Goal: Check status: Check status

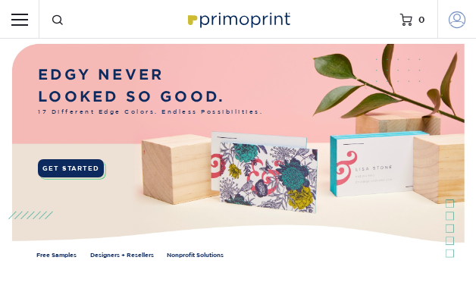
click at [451, 20] on span at bounding box center [457, 19] width 17 height 17
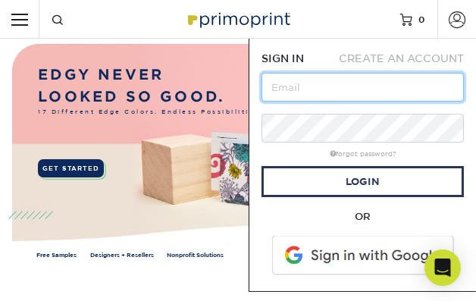
click at [319, 86] on input "text" at bounding box center [363, 87] width 203 height 29
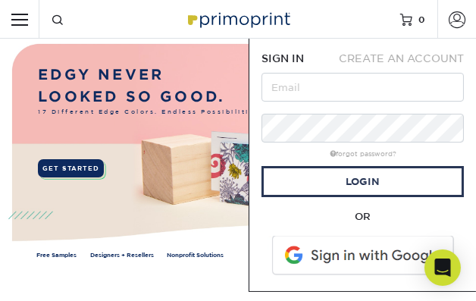
type input "jason@usmrecycles.com"
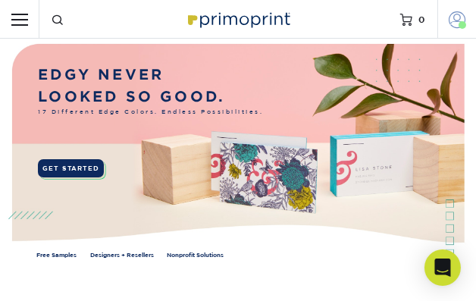
click at [459, 21] on span at bounding box center [457, 19] width 17 height 17
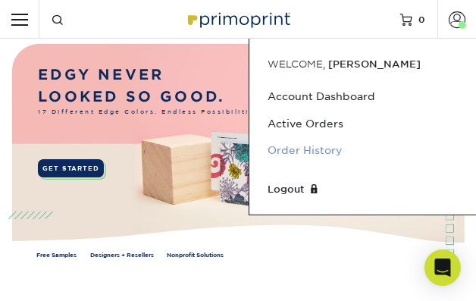
click at [306, 145] on link "Order History" at bounding box center [363, 150] width 190 height 27
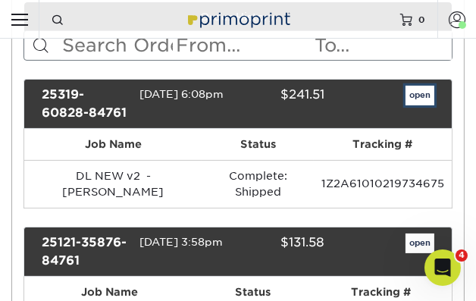
click at [415, 91] on link "open" at bounding box center [420, 96] width 29 height 20
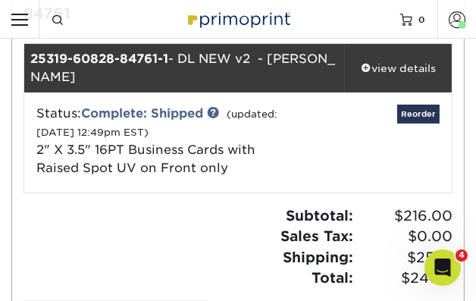
scroll to position [130, 0]
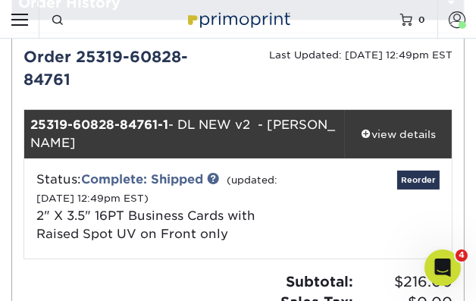
click at [152, 121] on strong "25319-60828-84761-1" at bounding box center [99, 125] width 138 height 14
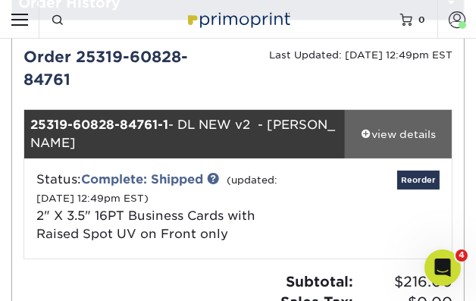
click at [363, 134] on span at bounding box center [366, 132] width 11 height 11
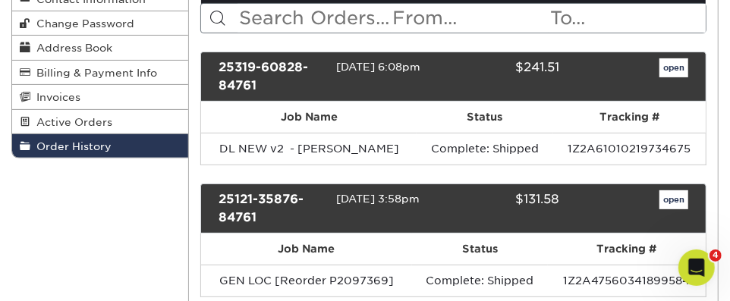
scroll to position [168, 0]
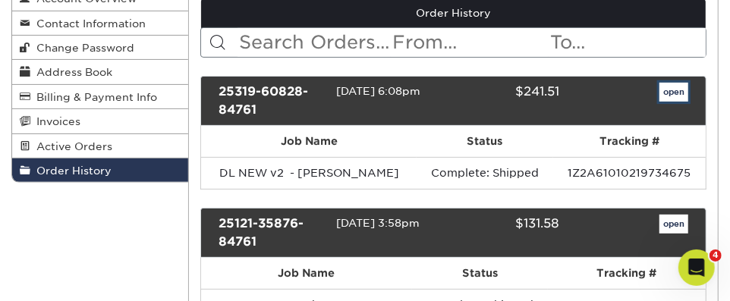
click at [476, 97] on link "open" at bounding box center [673, 93] width 29 height 20
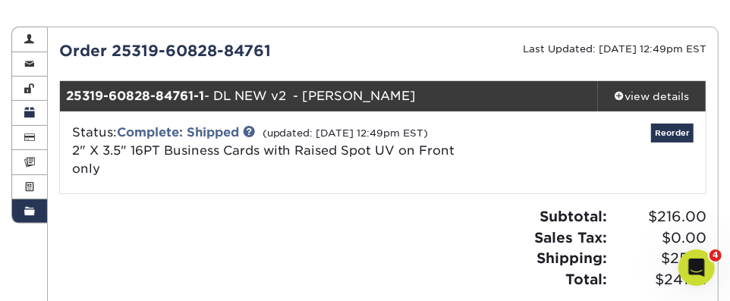
scroll to position [130, 0]
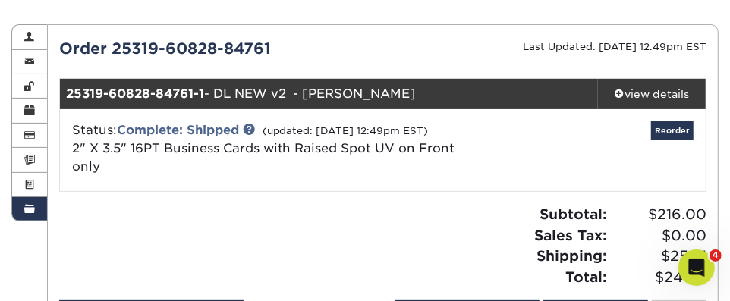
click at [23, 203] on link "Order History" at bounding box center [29, 209] width 35 height 24
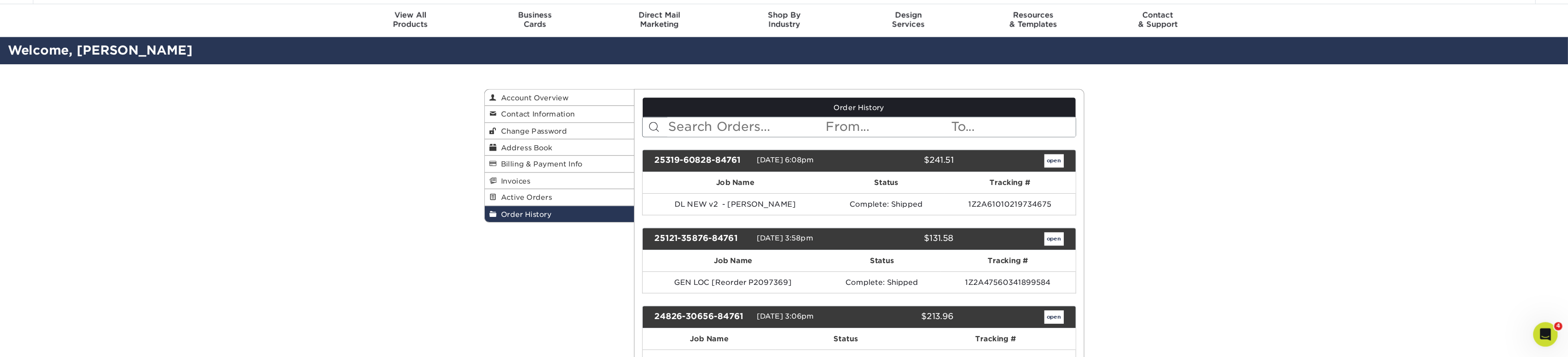
scroll to position [26, 0]
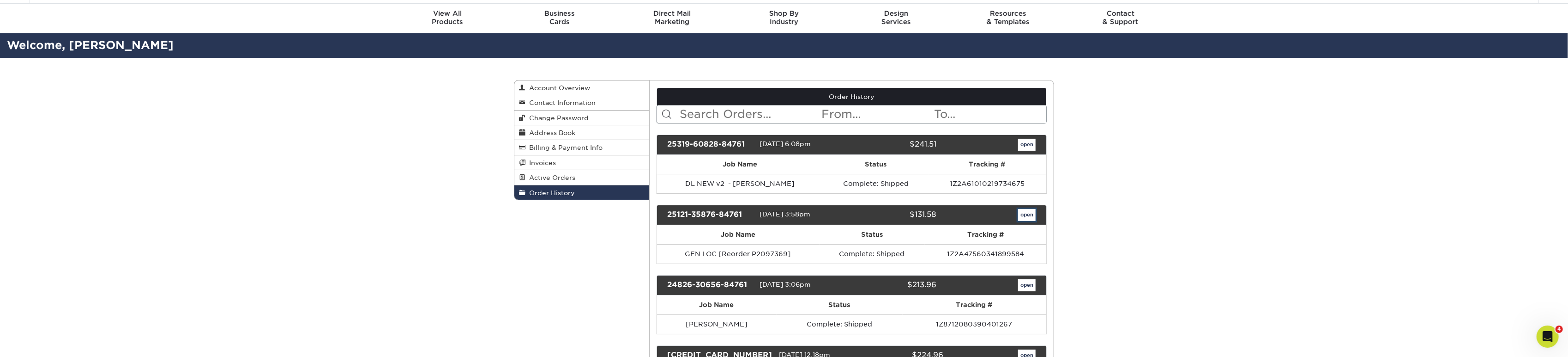
click at [290, 183] on link "open" at bounding box center [1027, 215] width 18 height 12
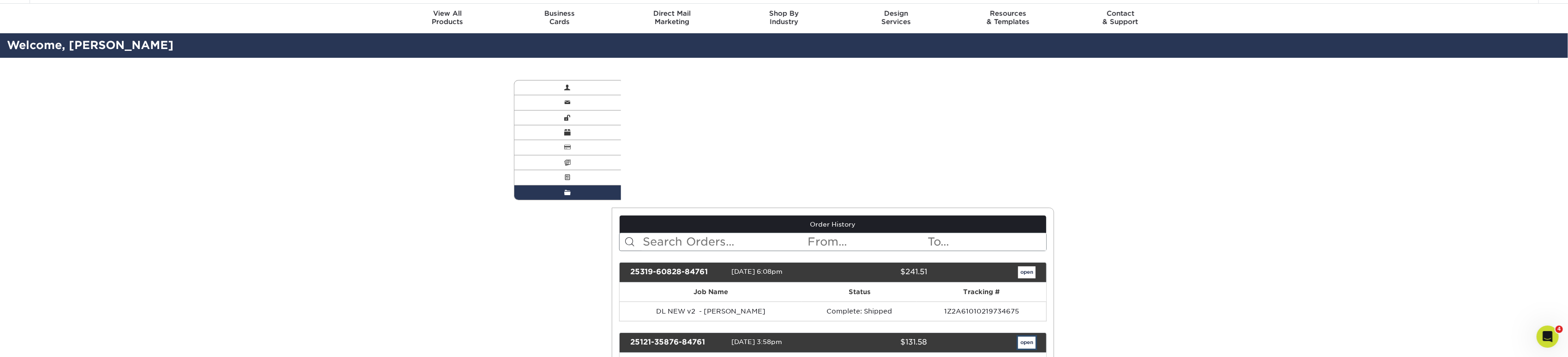
scroll to position [0, 0]
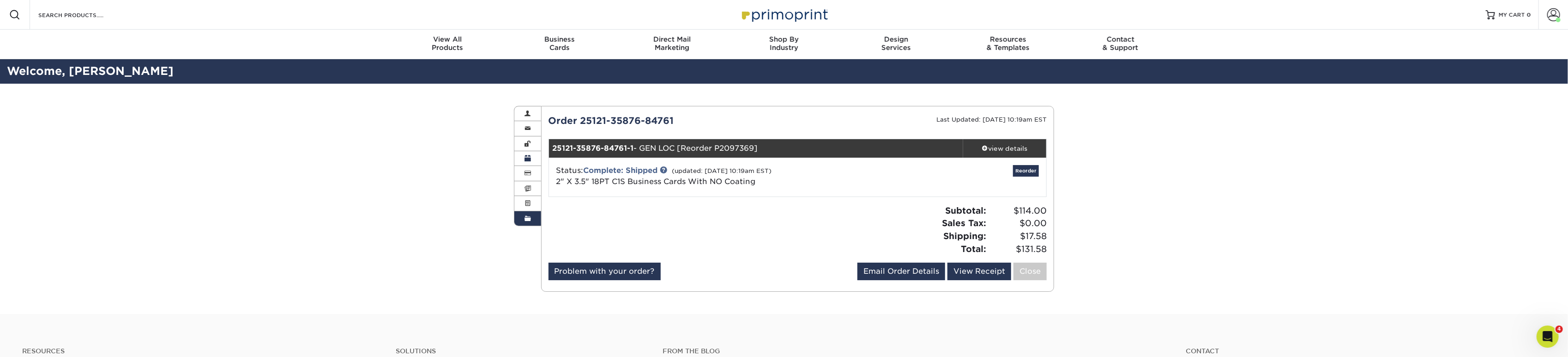
click at [290, 157] on link "Address Book" at bounding box center [528, 158] width 27 height 15
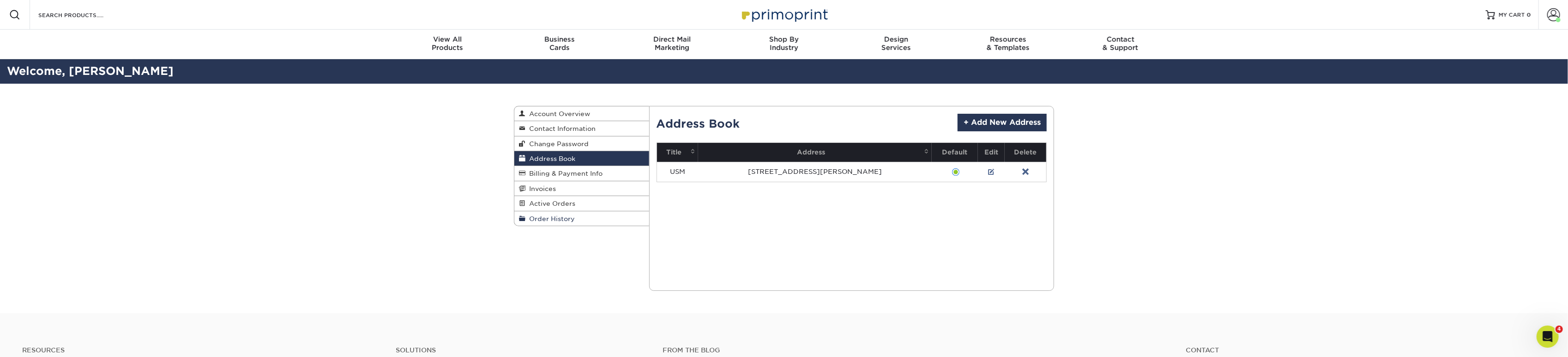
click at [290, 183] on span "Order History" at bounding box center [550, 219] width 49 height 7
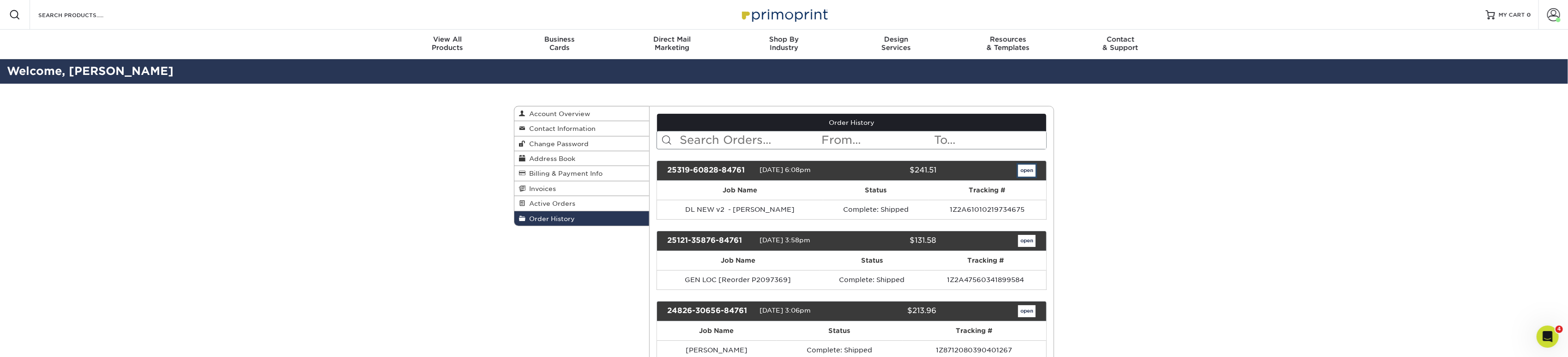
click at [290, 172] on link "open" at bounding box center [1027, 171] width 18 height 12
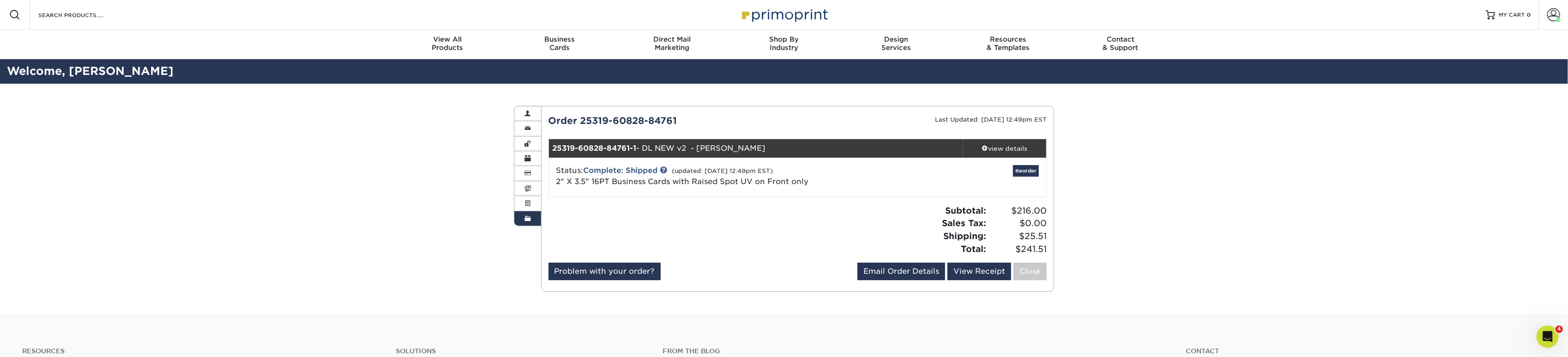
click at [290, 183] on span "2" X 3.5" 16PT Business Cards with Raised Spot UV on Front only" at bounding box center [682, 182] width 253 height 9
click at [290, 169] on link "Complete: Shipped" at bounding box center [621, 170] width 74 height 9
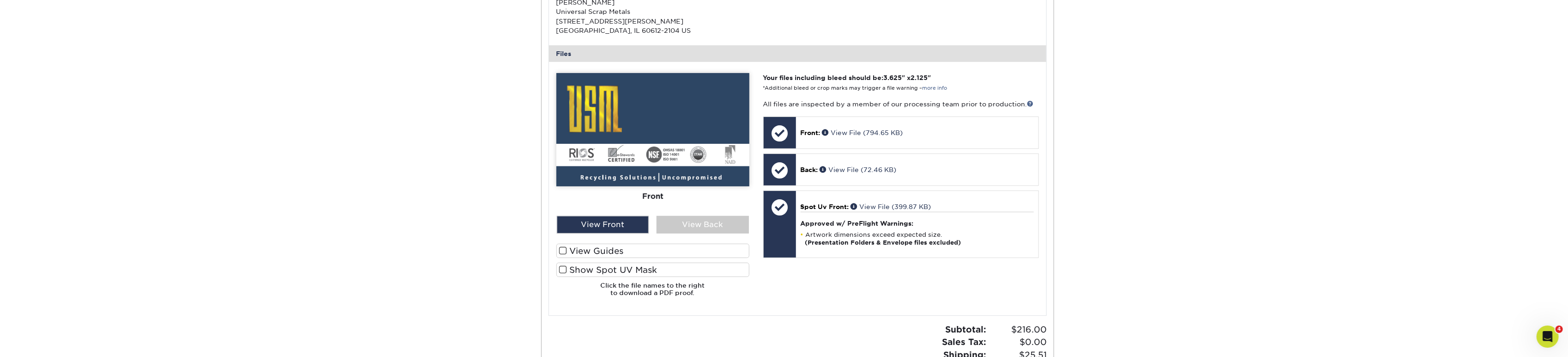
scroll to position [308, 0]
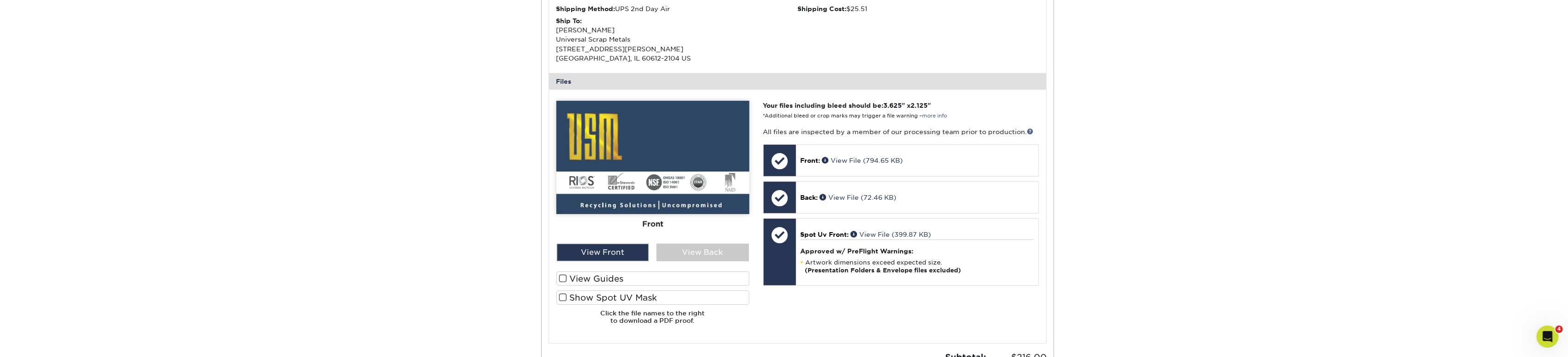
click at [290, 158] on img at bounding box center [653, 157] width 193 height 113
click at [290, 160] on link "View File (794.65 KB)" at bounding box center [863, 160] width 81 height 7
click at [290, 183] on link "View File (72.46 KB)" at bounding box center [858, 197] width 77 height 7
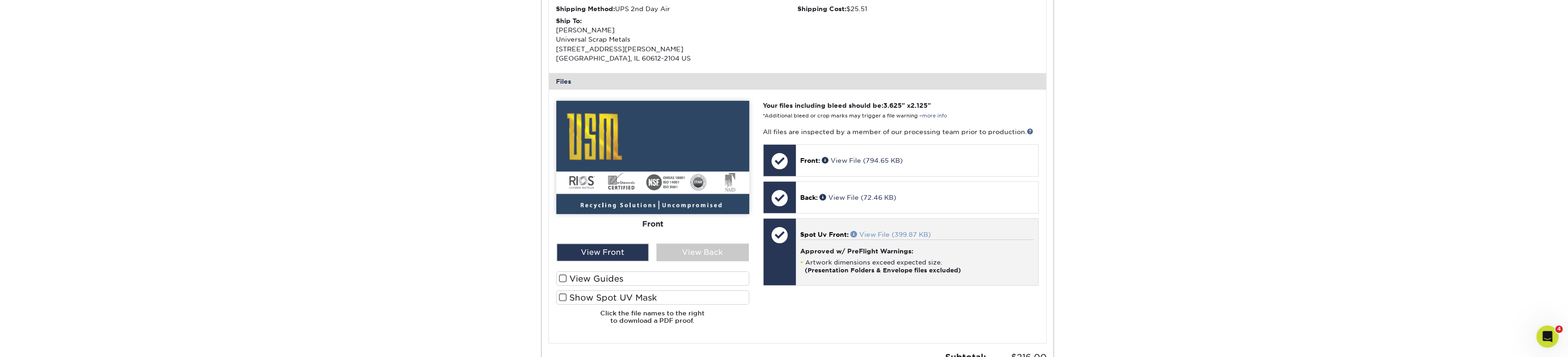
click at [290, 183] on link "View File (399.87 KB)" at bounding box center [891, 235] width 80 height 7
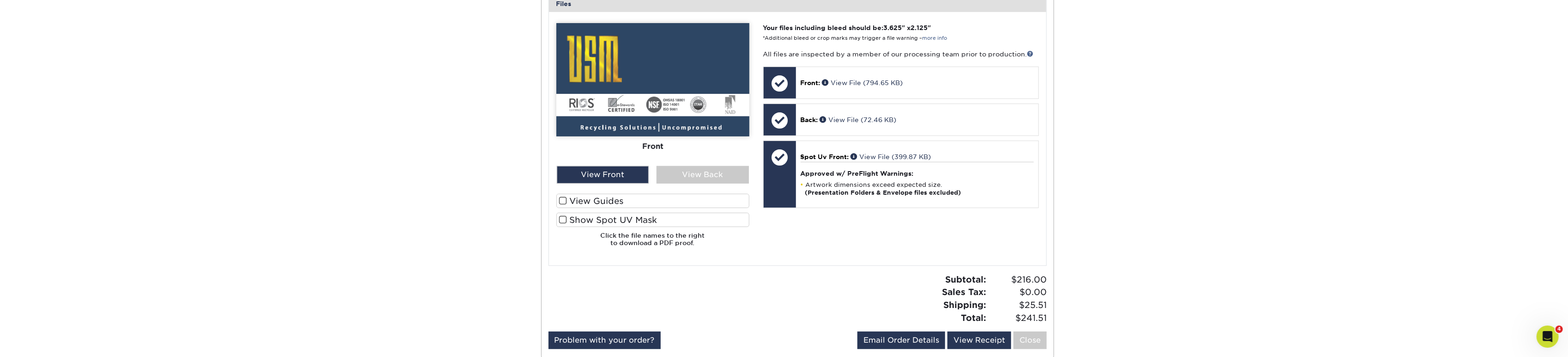
scroll to position [411, 0]
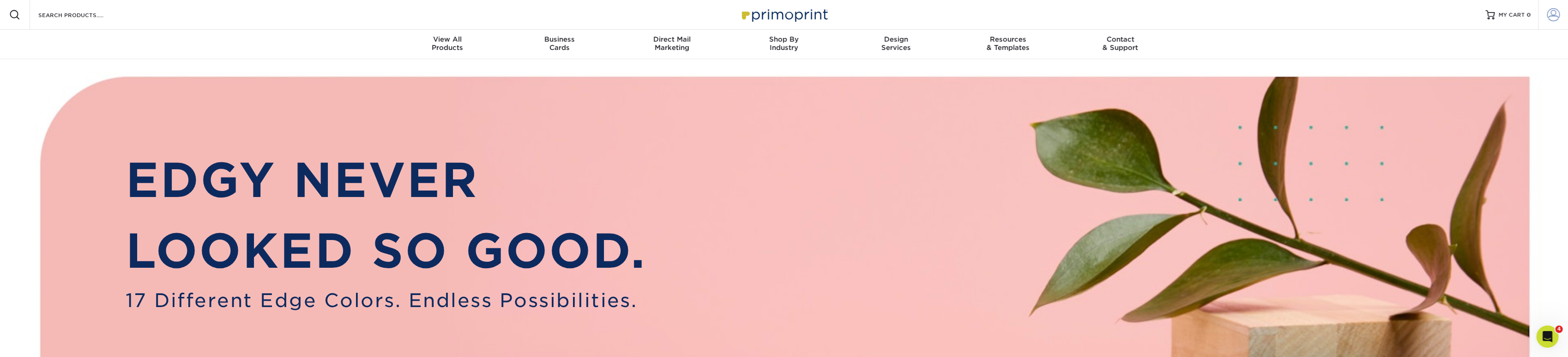
click at [1556, 16] on span at bounding box center [1553, 15] width 13 height 13
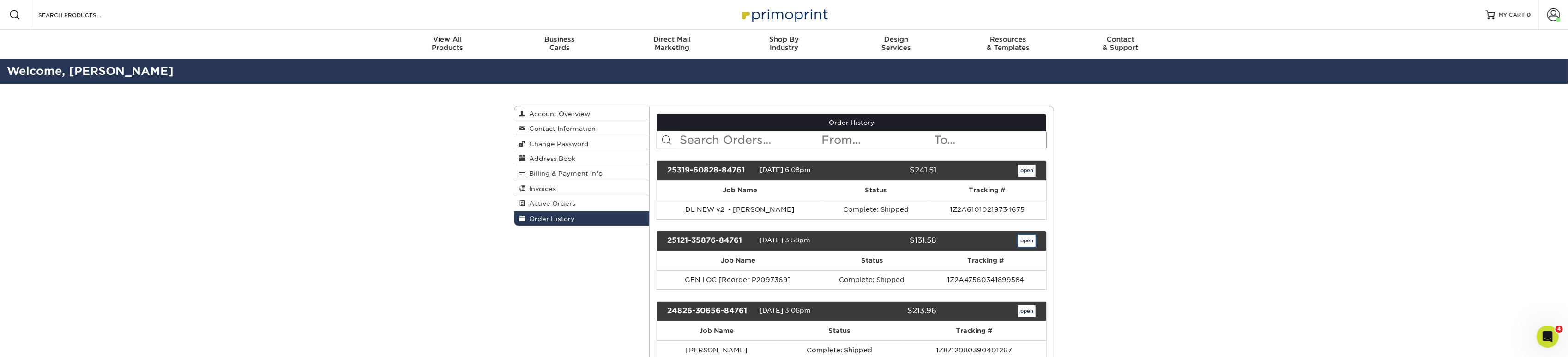
click at [1032, 239] on link "open" at bounding box center [1027, 241] width 18 height 12
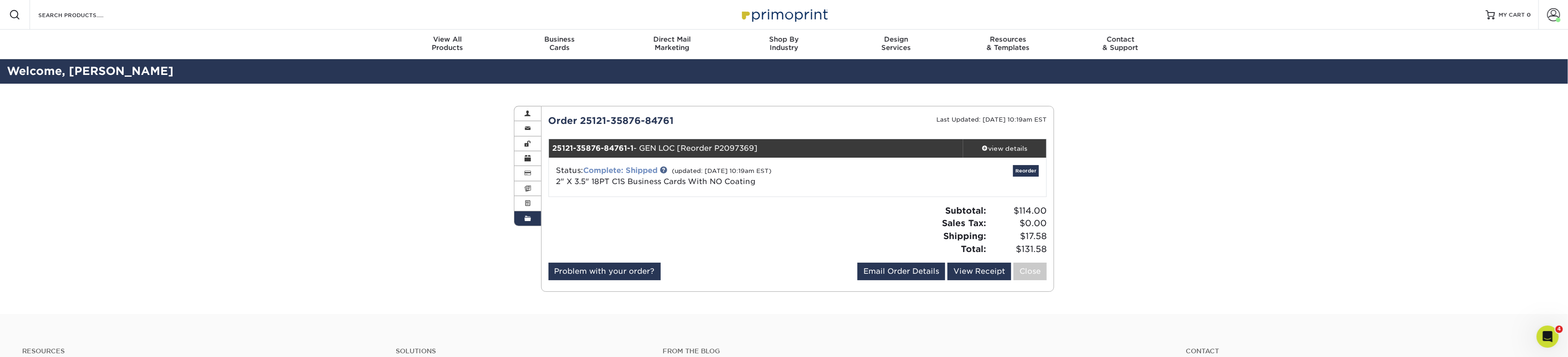
click at [613, 169] on link "Complete: Shipped" at bounding box center [621, 170] width 74 height 9
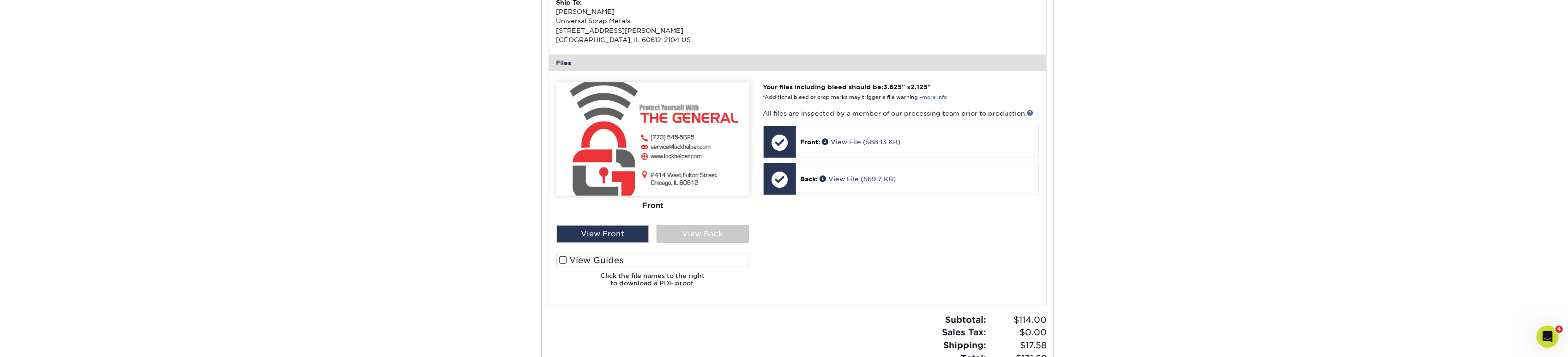
scroll to position [359, 0]
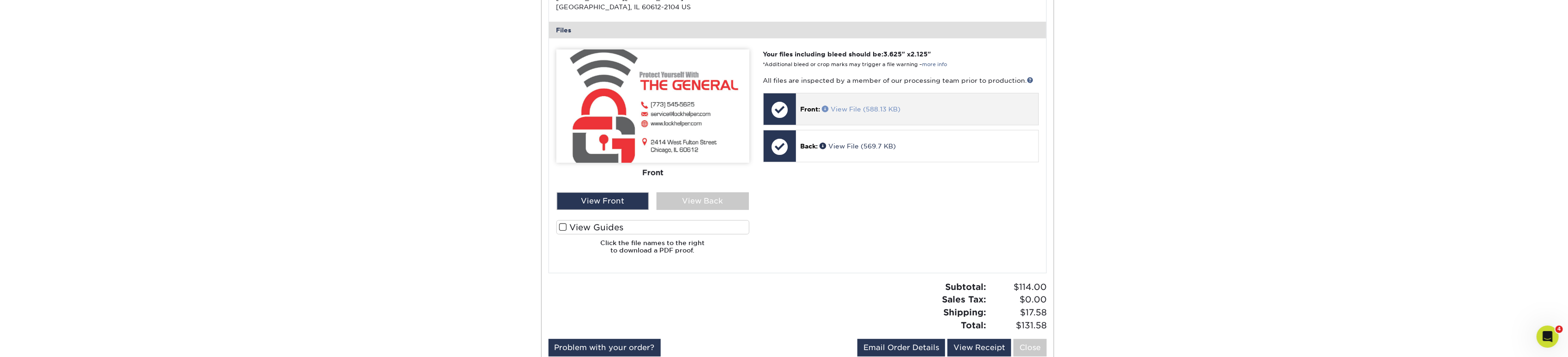
click at [854, 108] on link "View File (588.13 KB)" at bounding box center [861, 109] width 79 height 7
click at [853, 149] on link "View File (569.7 KB)" at bounding box center [858, 146] width 76 height 7
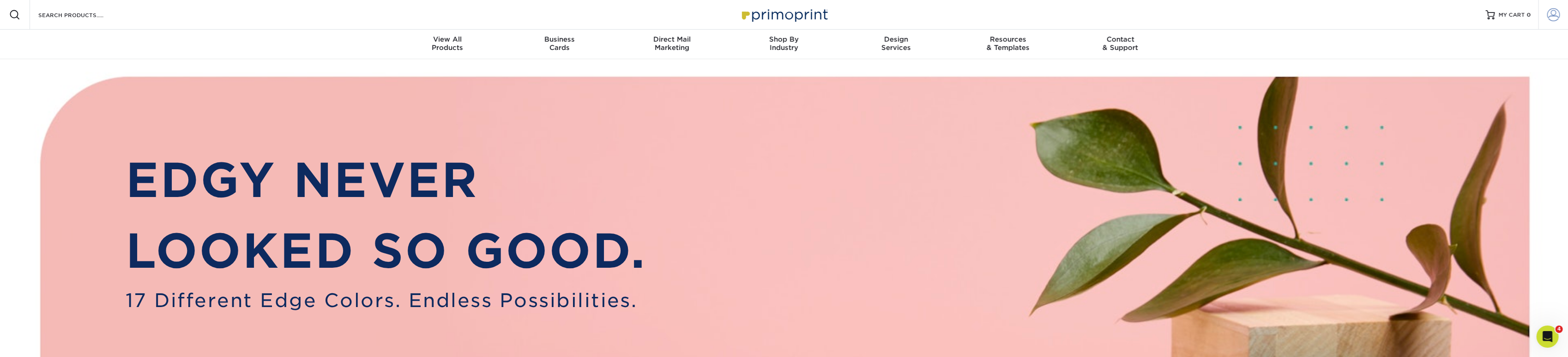
click at [1540, 16] on link "Account" at bounding box center [1553, 15] width 30 height 30
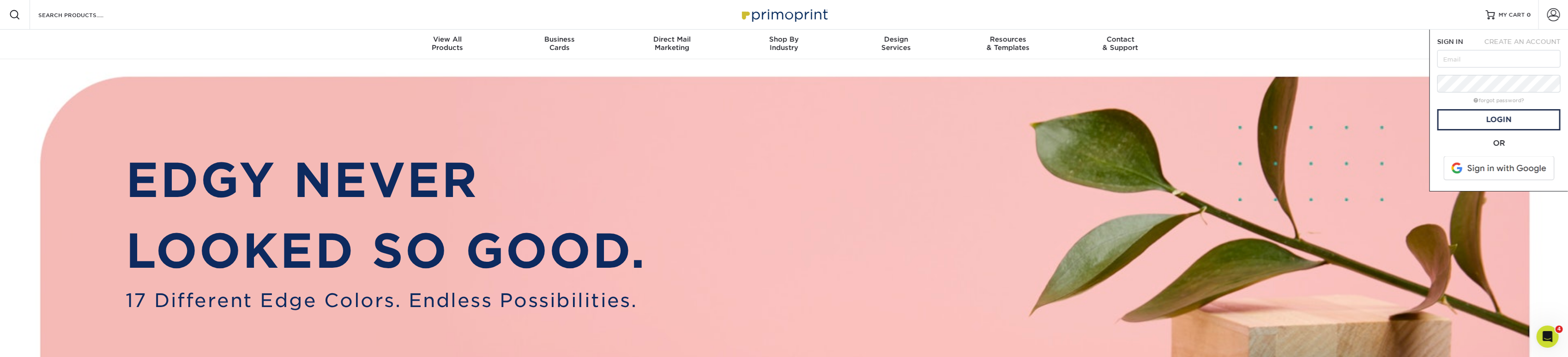
drag, startPoint x: 1466, startPoint y: 31, endPoint x: 1456, endPoint y: 30, distance: 10.0
click at [1465, 30] on div "SIGN IN CREATE AN ACCOUNT forgot password? All fields are required. Login OR SI…" at bounding box center [1499, 110] width 139 height 161
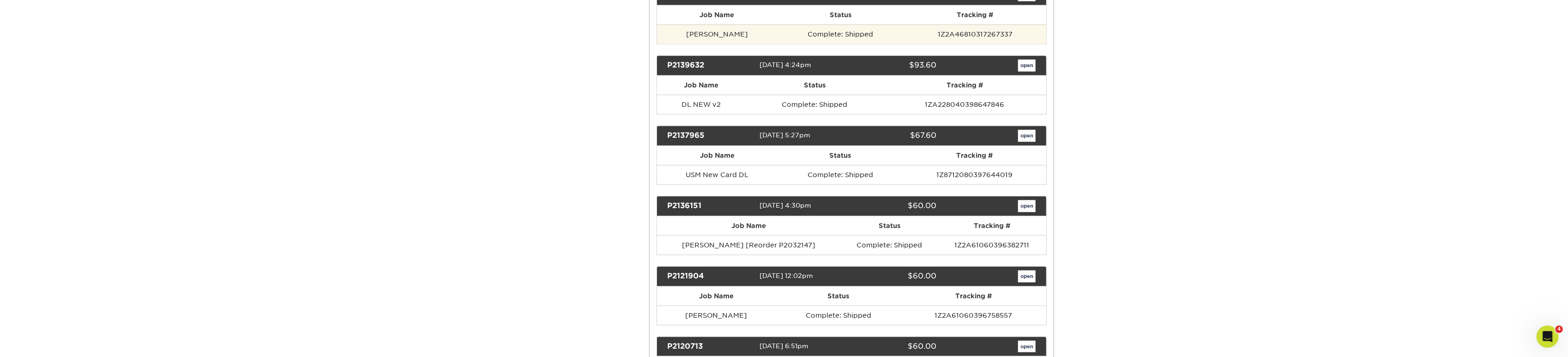
scroll to position [1335, 0]
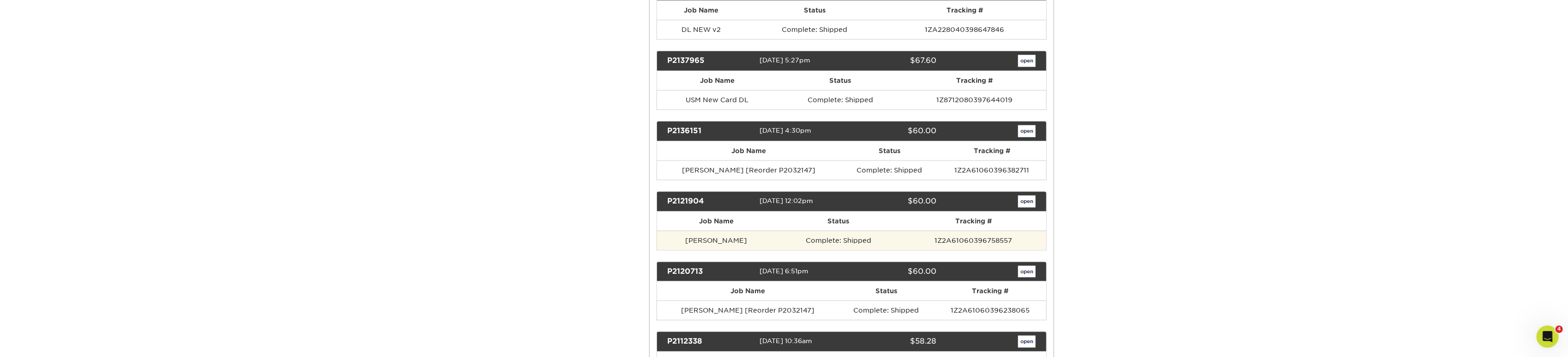
click at [730, 231] on td "[PERSON_NAME]" at bounding box center [716, 241] width 119 height 19
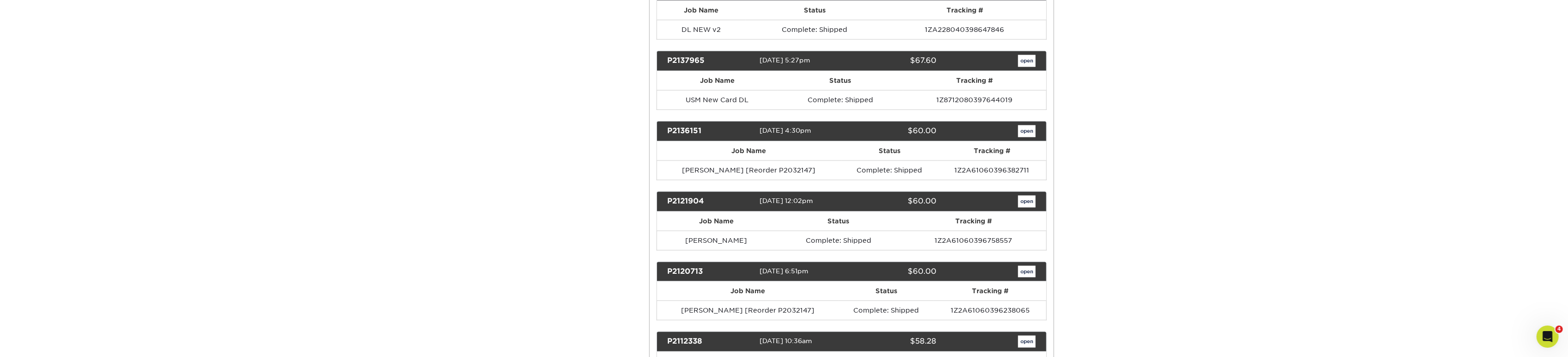
click at [1038, 196] on div "open" at bounding box center [993, 202] width 99 height 12
click at [1034, 196] on link "open" at bounding box center [1027, 202] width 18 height 12
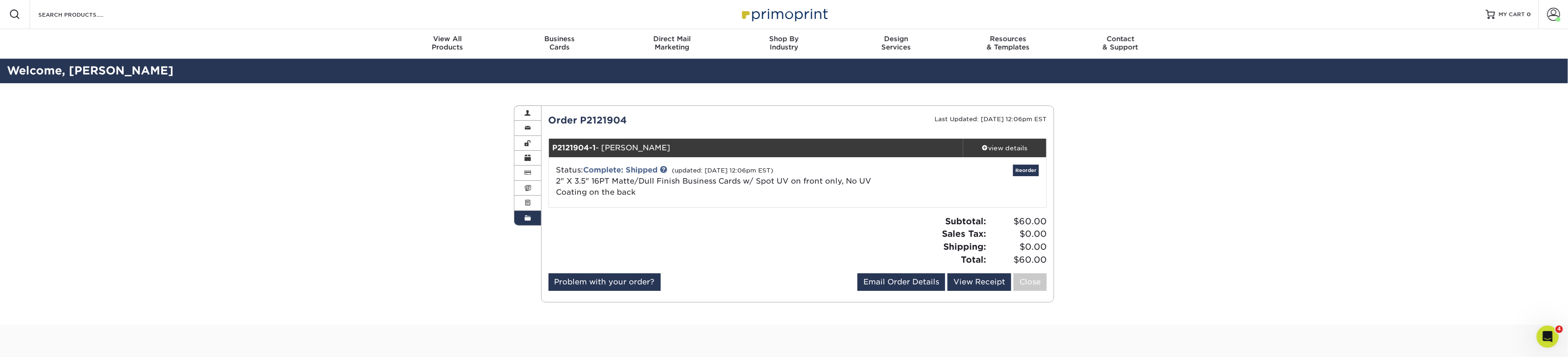
scroll to position [0, 0]
click at [623, 171] on link "Complete: Shipped" at bounding box center [621, 170] width 74 height 9
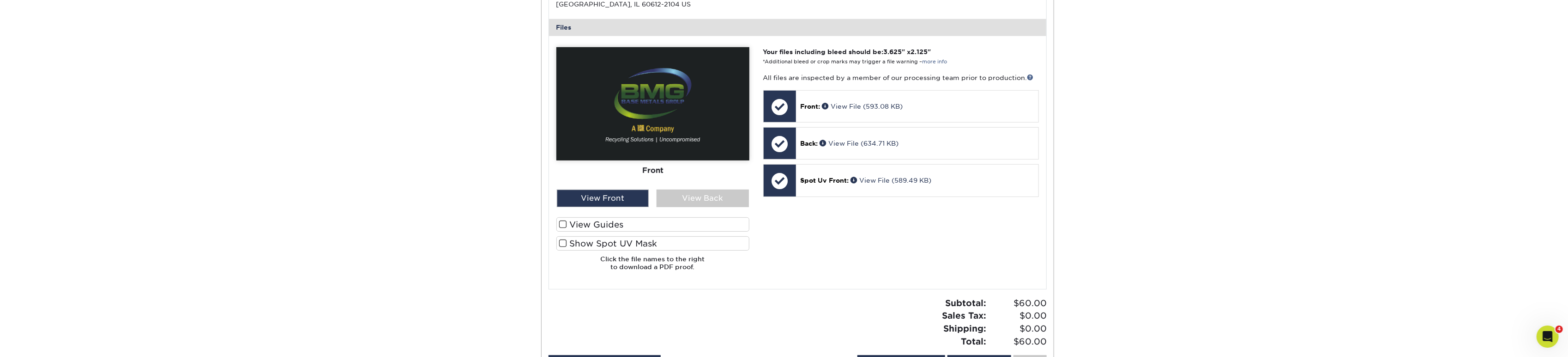
scroll to position [359, 0]
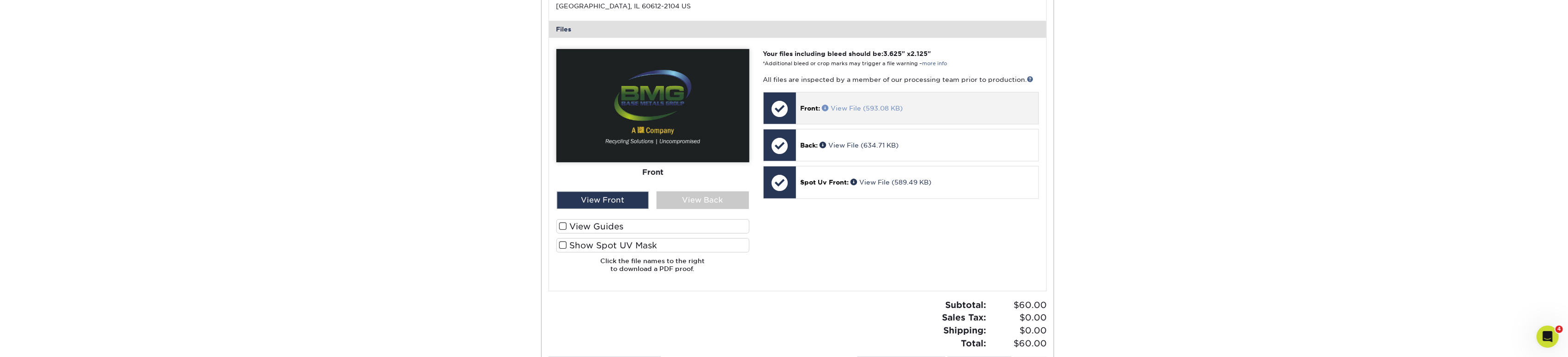
click at [853, 108] on link "View File (593.08 KB)" at bounding box center [863, 108] width 81 height 7
click at [836, 146] on link "View File (634.71 KB)" at bounding box center [859, 145] width 79 height 7
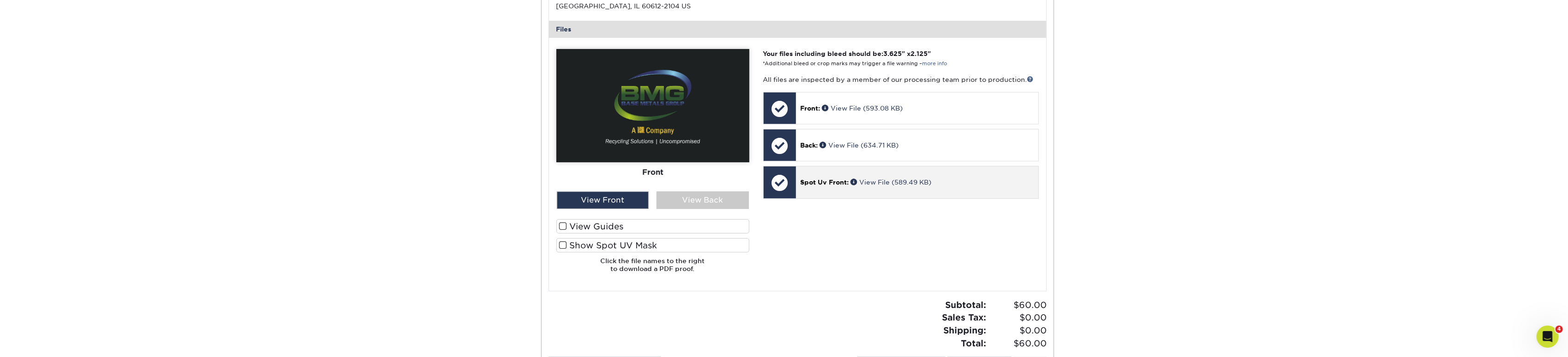
click at [839, 181] on span "Spot Uv Front:" at bounding box center [825, 182] width 49 height 7
click at [881, 182] on link "View File (589.49 KB)" at bounding box center [891, 182] width 81 height 7
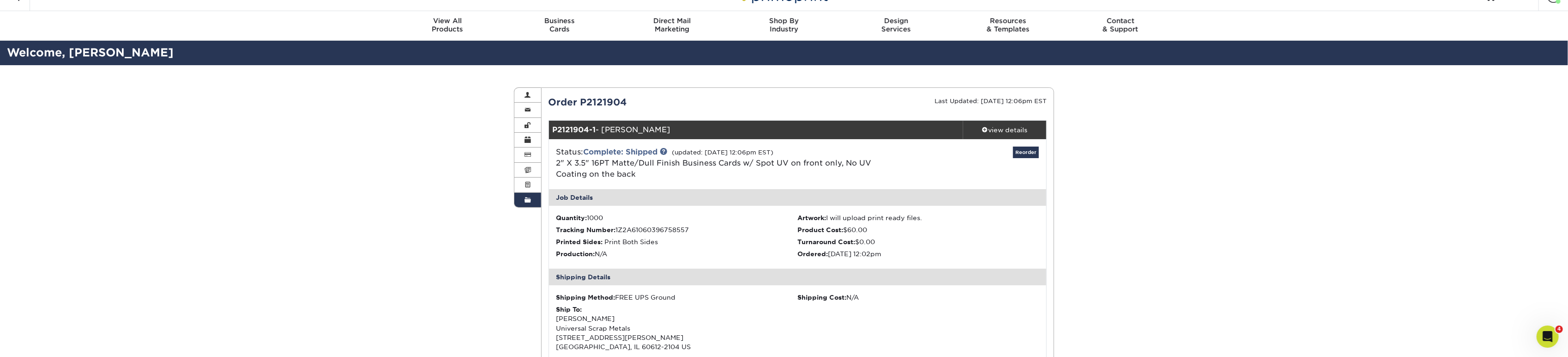
scroll to position [0, 0]
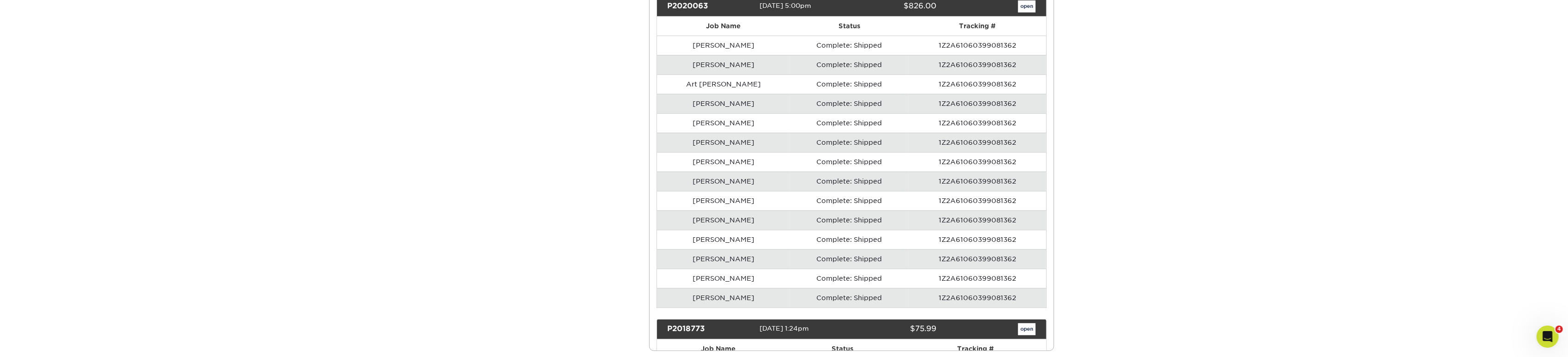
scroll to position [3902, 0]
click at [713, 288] on td "[PERSON_NAME]" at bounding box center [723, 297] width 133 height 19
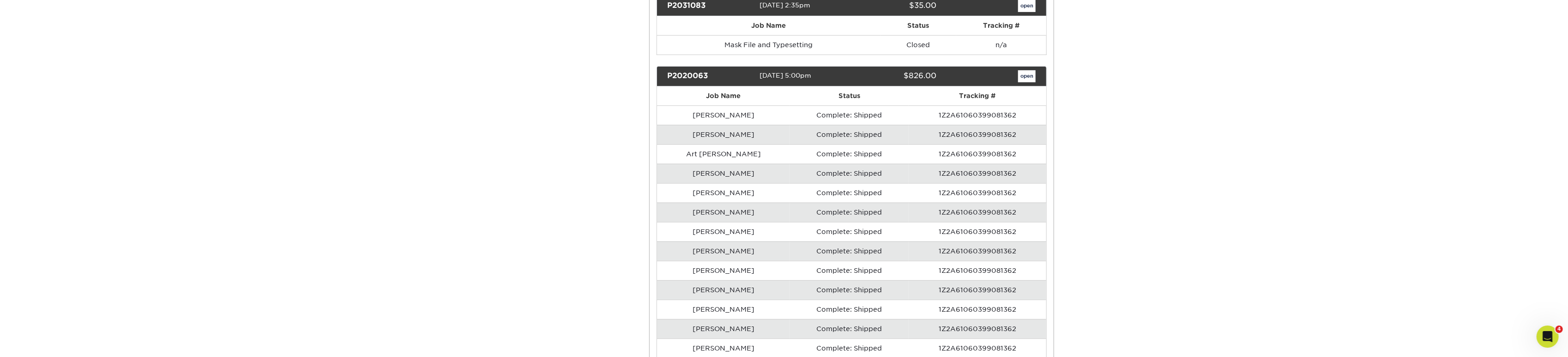
scroll to position [3800, 0]
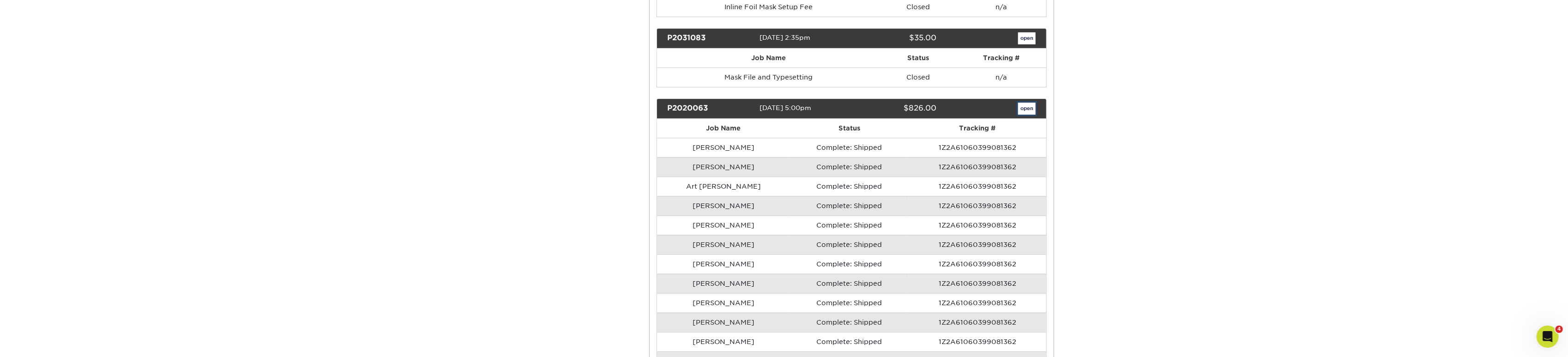
click at [1024, 102] on link "open" at bounding box center [1027, 108] width 18 height 12
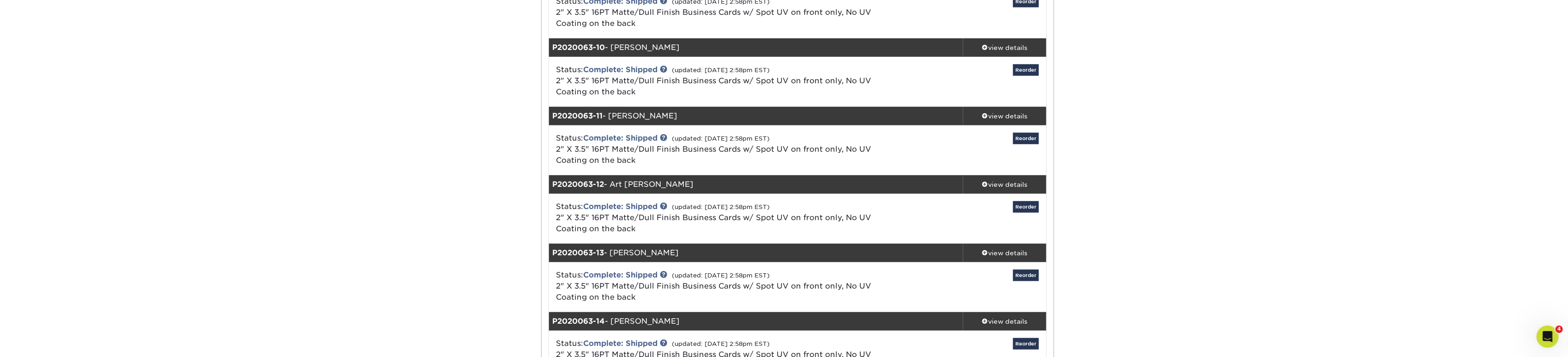
scroll to position [719, 0]
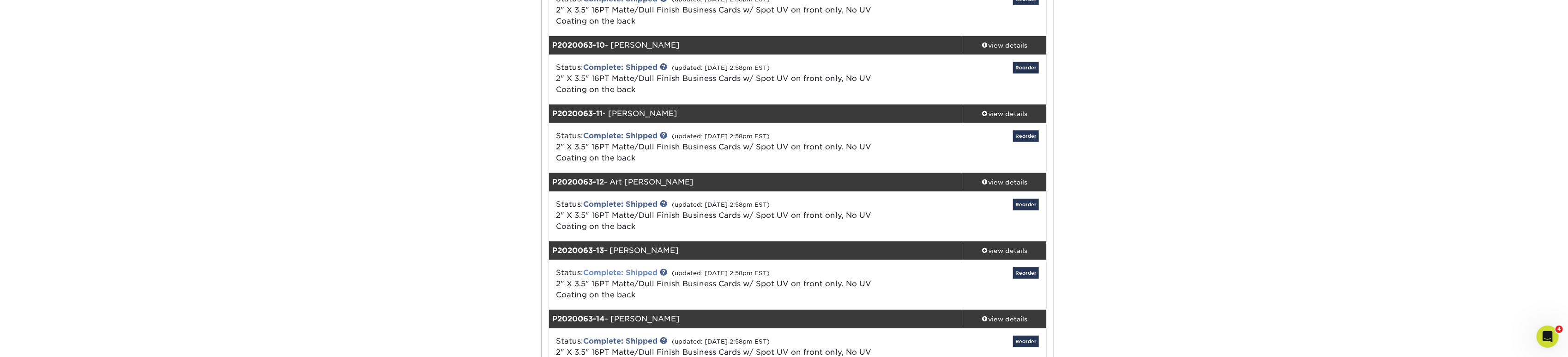
click at [631, 272] on link "Complete: Shipped" at bounding box center [621, 272] width 74 height 9
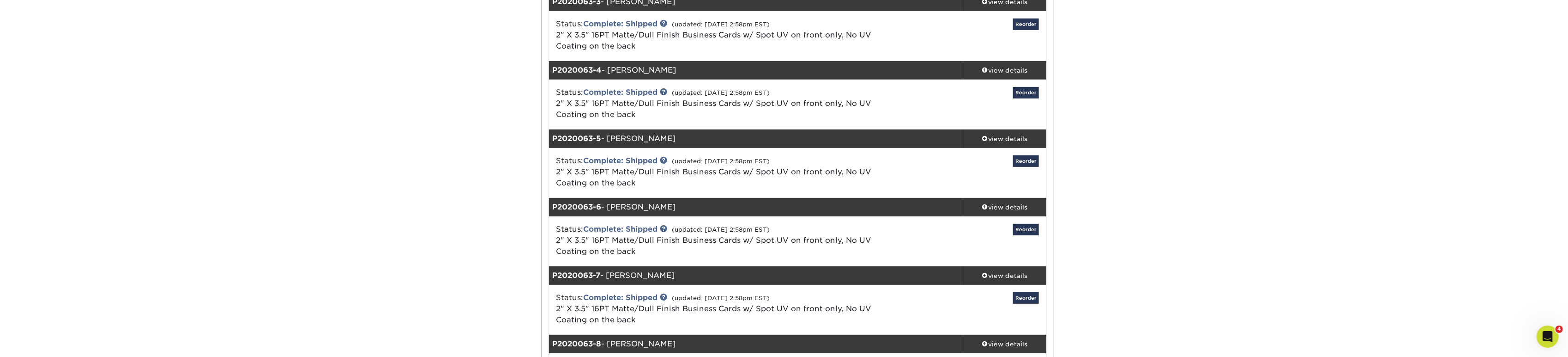
scroll to position [0, 0]
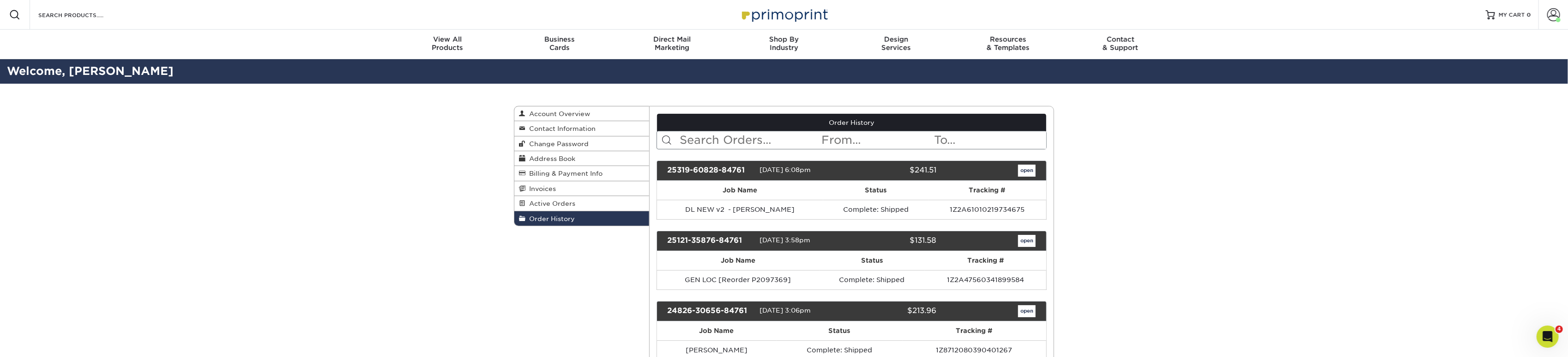
click at [702, 136] on input "text" at bounding box center [750, 140] width 142 height 18
click at [723, 140] on input "text" at bounding box center [750, 140] width 142 height 18
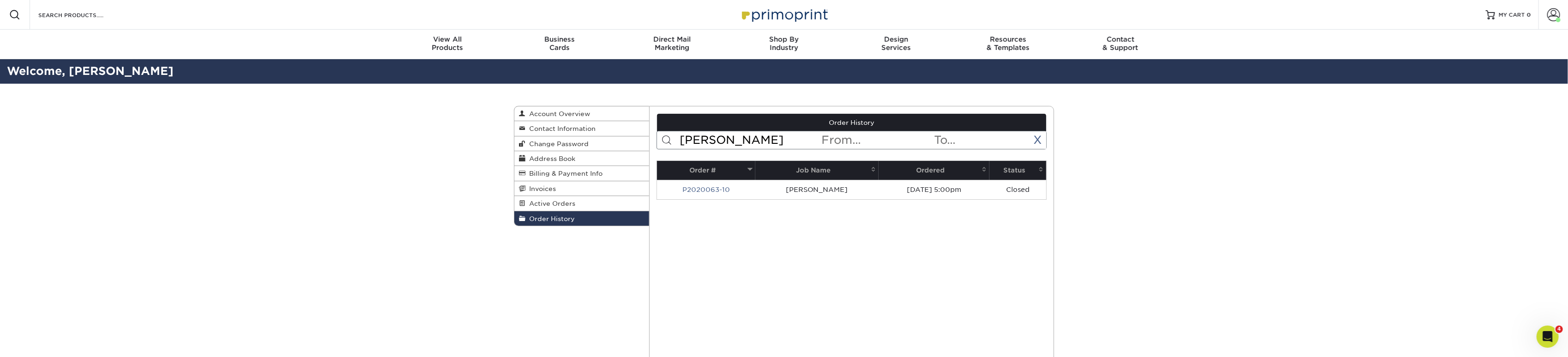
drag, startPoint x: 674, startPoint y: 136, endPoint x: 663, endPoint y: 136, distance: 11.0
click at [663, 136] on form "scott < Prev Next > Aug 2025 Sun Mon Tue Wed Thu Fri Sat 1 2 3 4 5 6 7 8 9 10 1…" at bounding box center [852, 140] width 391 height 18
drag, startPoint x: 720, startPoint y: 140, endPoint x: 655, endPoint y: 139, distance: 65.0
type input "usmp"
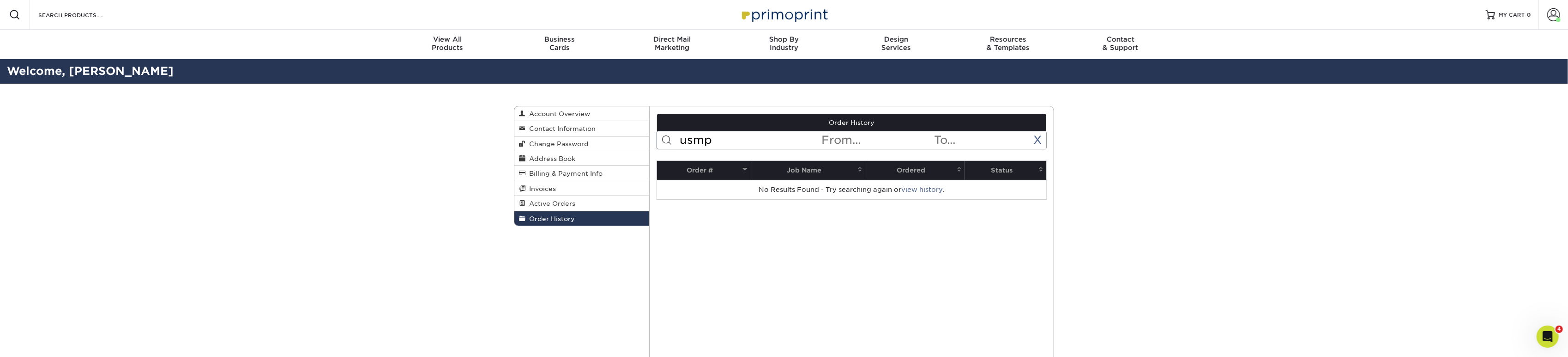
drag, startPoint x: 728, startPoint y: 143, endPoint x: 673, endPoint y: 135, distance: 55.6
click at [673, 135] on form "usmp < Prev Next > Aug 2025 Sun Mon Tue Wed Thu Fri Sat 1 2 3 4 5 6 7 8 9 10 11…" at bounding box center [852, 140] width 391 height 18
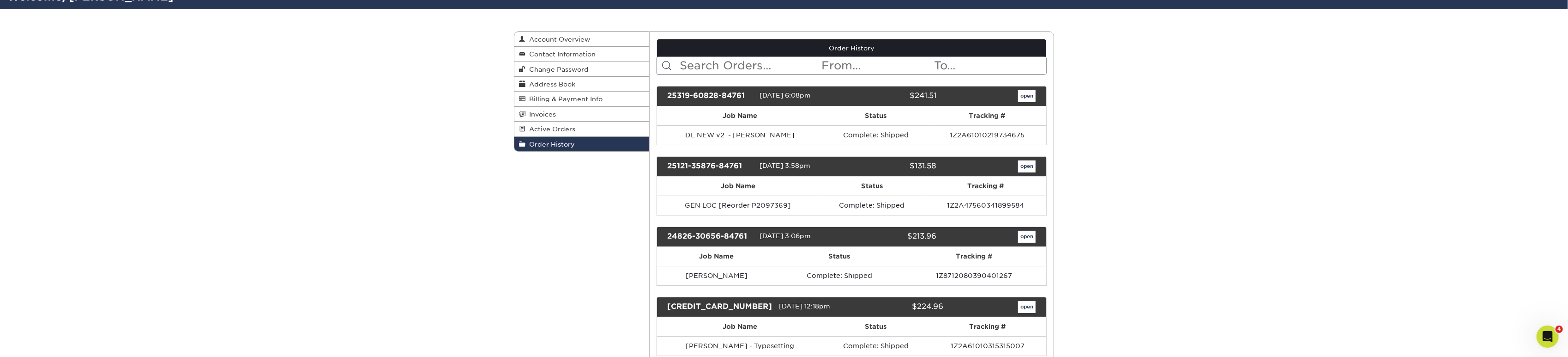
scroll to position [102, 0]
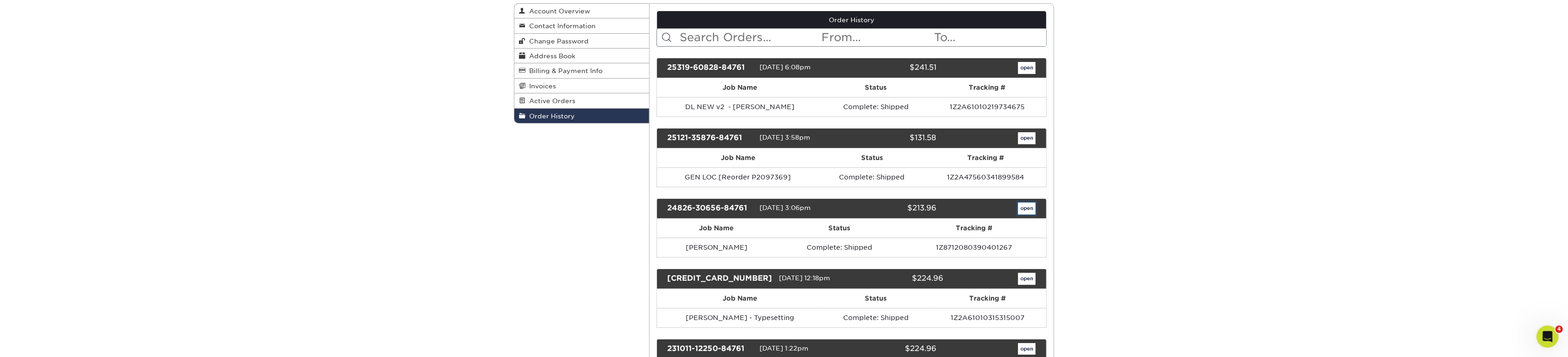
click at [1034, 207] on link "open" at bounding box center [1027, 208] width 18 height 12
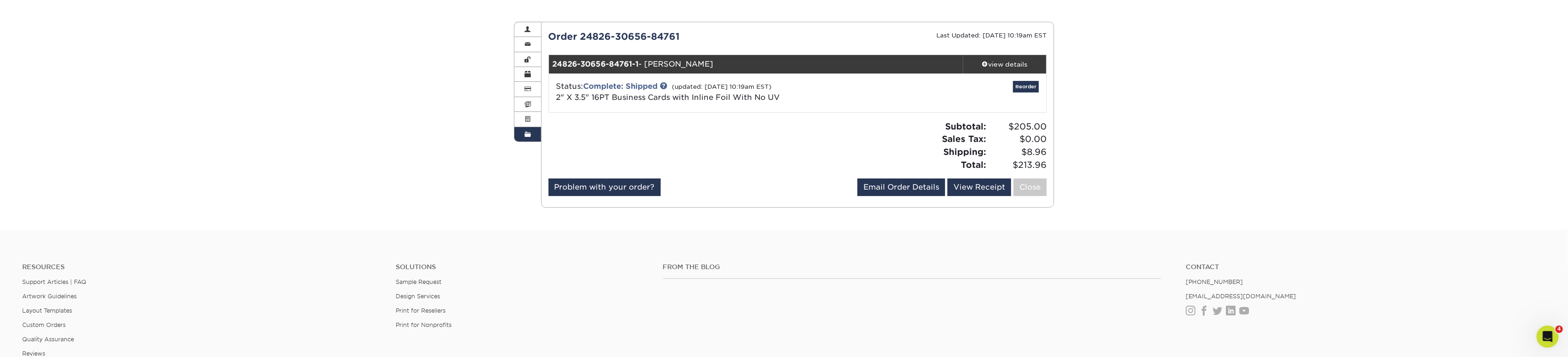
scroll to position [73, 0]
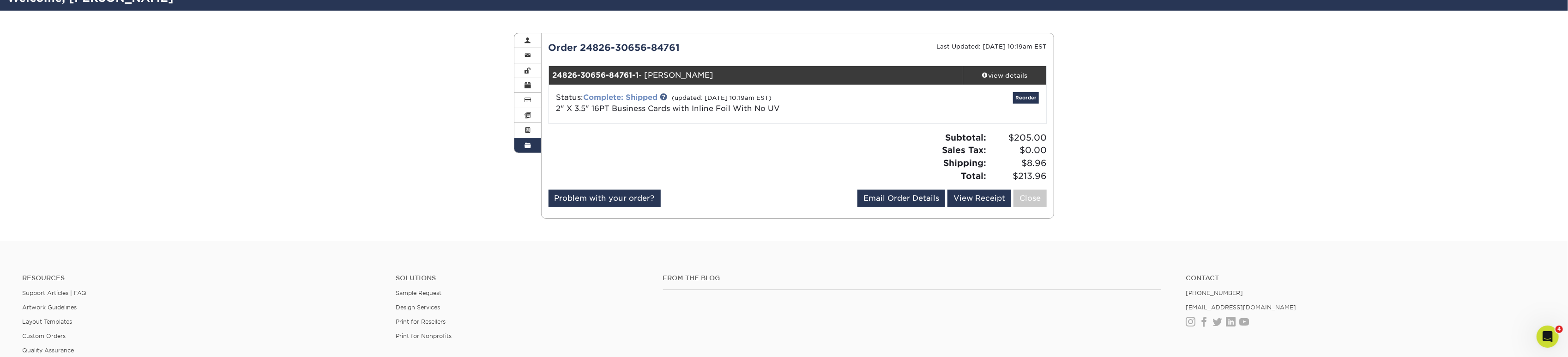
click at [634, 94] on link "Complete: Shipped" at bounding box center [621, 97] width 74 height 9
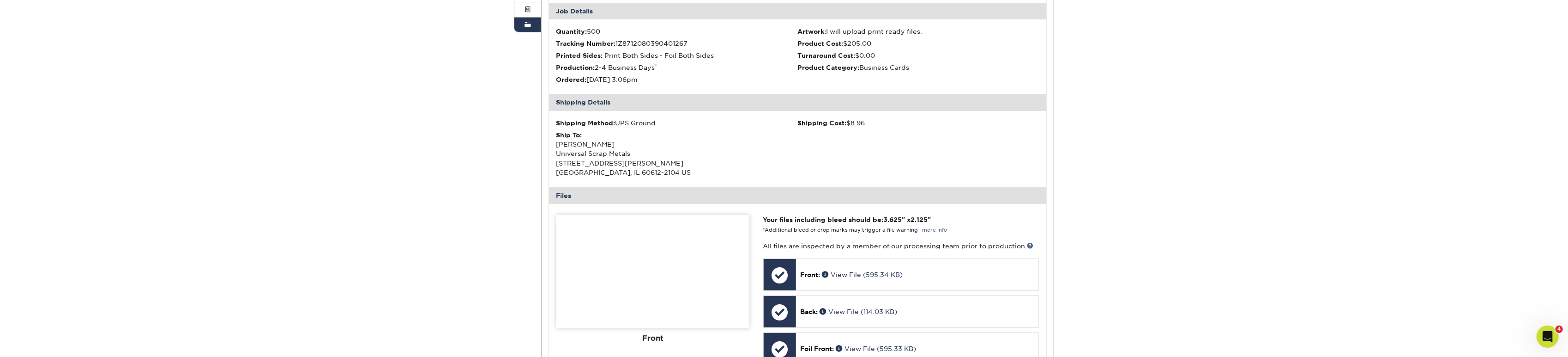
scroll to position [227, 0]
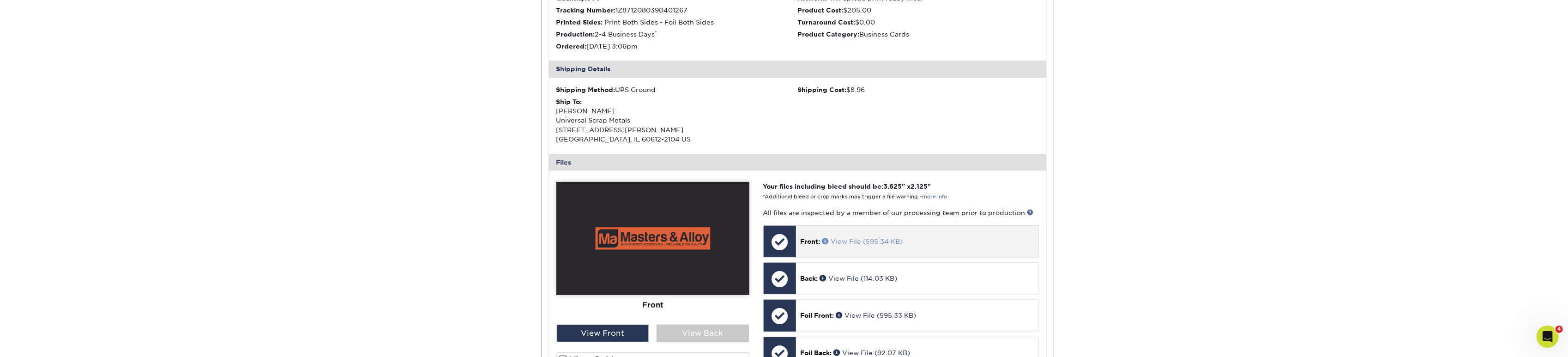
click at [855, 243] on link "View File (595.34 KB)" at bounding box center [863, 241] width 81 height 7
click at [864, 275] on link "View File (114.03 KB)" at bounding box center [858, 278] width 77 height 7
click at [880, 317] on link "View File (595.33 KB)" at bounding box center [877, 315] width 80 height 7
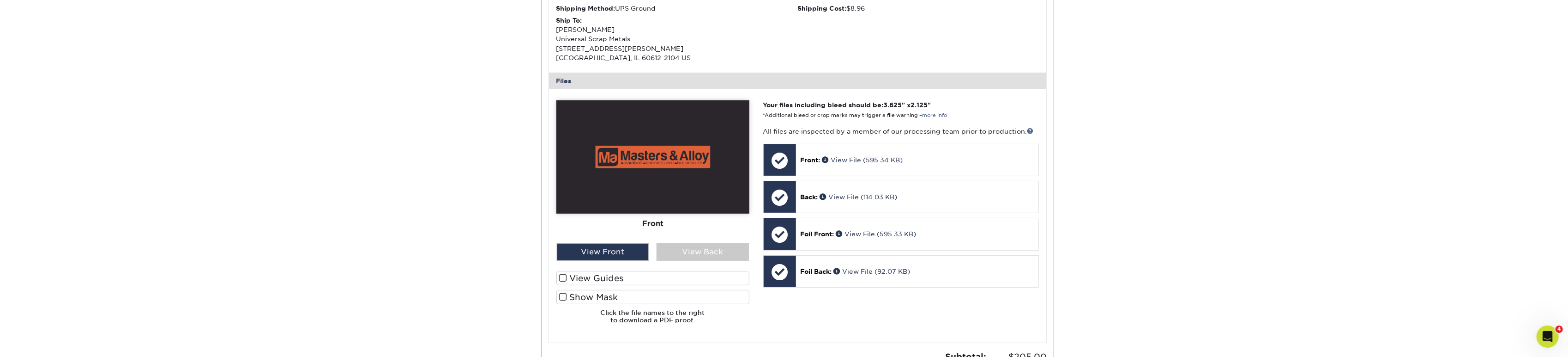
scroll to position [330, 0]
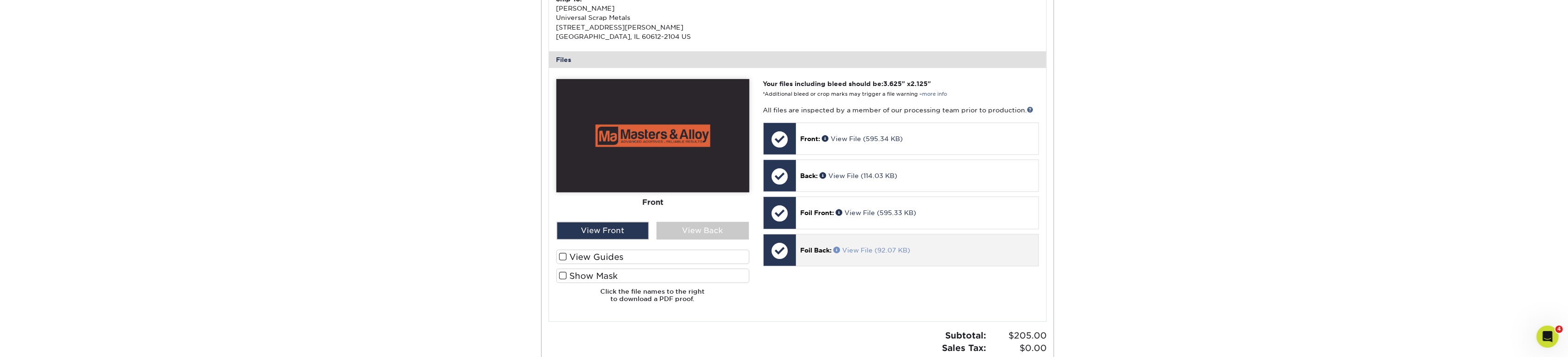
click at [874, 247] on link "View File (92.07 KB)" at bounding box center [872, 250] width 77 height 7
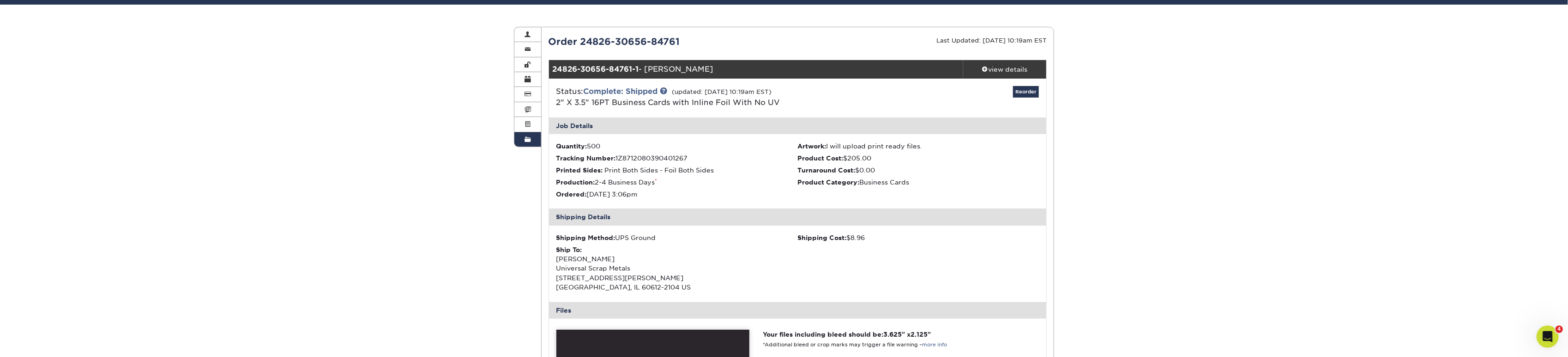
scroll to position [73, 0]
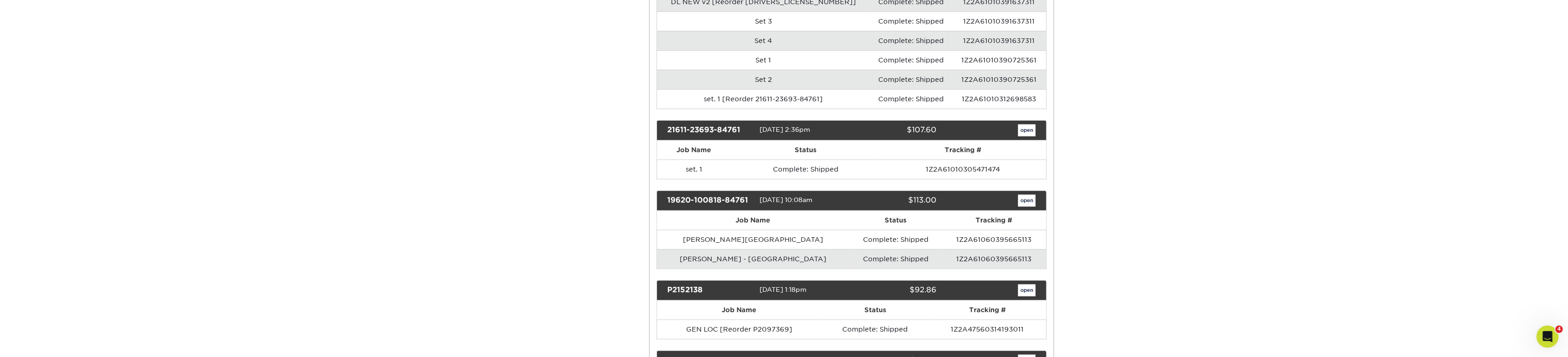
scroll to position [719, 0]
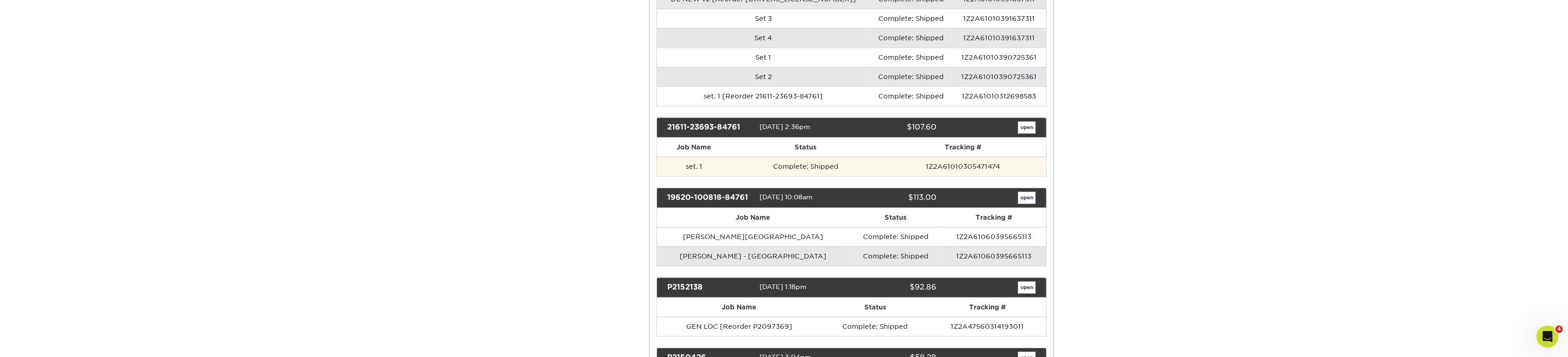
click at [712, 157] on td "set. 1" at bounding box center [694, 166] width 74 height 19
click at [663, 157] on td "set. 1" at bounding box center [694, 166] width 74 height 19
click at [1027, 121] on link "open" at bounding box center [1027, 127] width 18 height 12
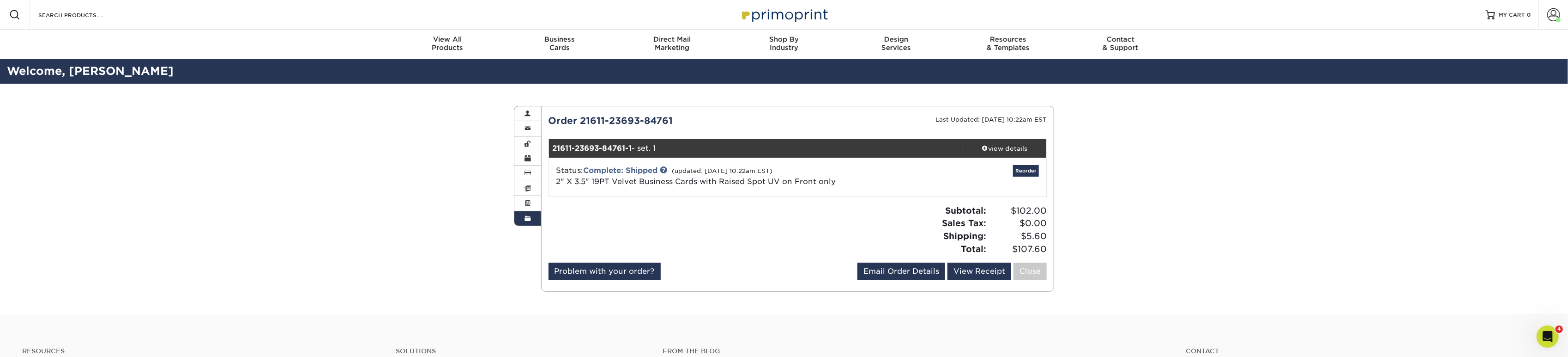
click at [628, 161] on div "Status: Complete: Shipped (updated: [DATE] 10:22am EST) 2" X 3.5" 19PT Velvet B…" at bounding box center [798, 177] width 511 height 39
click at [631, 169] on link "Complete: Shipped" at bounding box center [621, 170] width 74 height 9
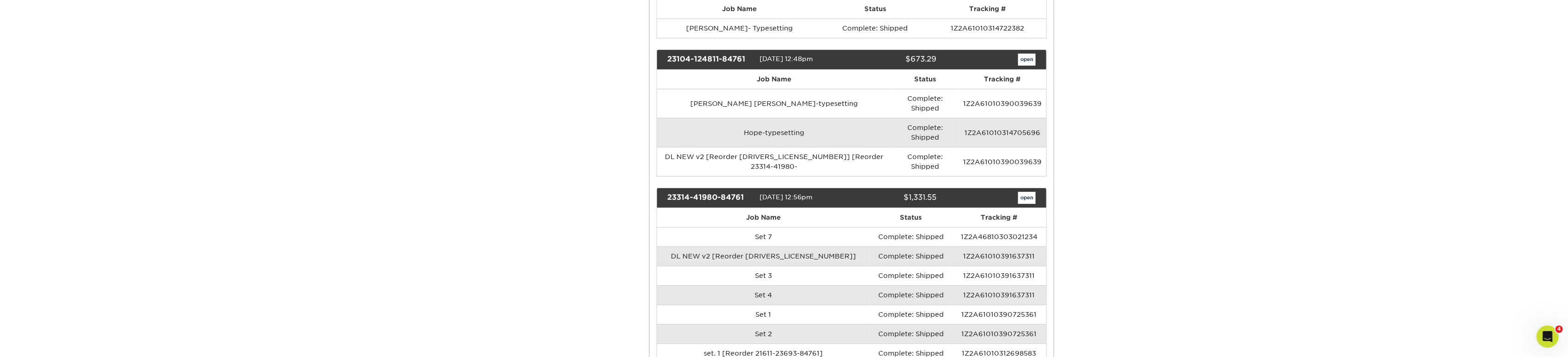
scroll to position [462, 0]
click at [811, 227] on td "Set 7" at bounding box center [763, 236] width 213 height 19
click at [1029, 187] on div "23314-41980-84761 [DATE] 12:56pm $1,331.55 open" at bounding box center [852, 197] width 391 height 20
click at [1024, 191] on link "open" at bounding box center [1027, 197] width 18 height 12
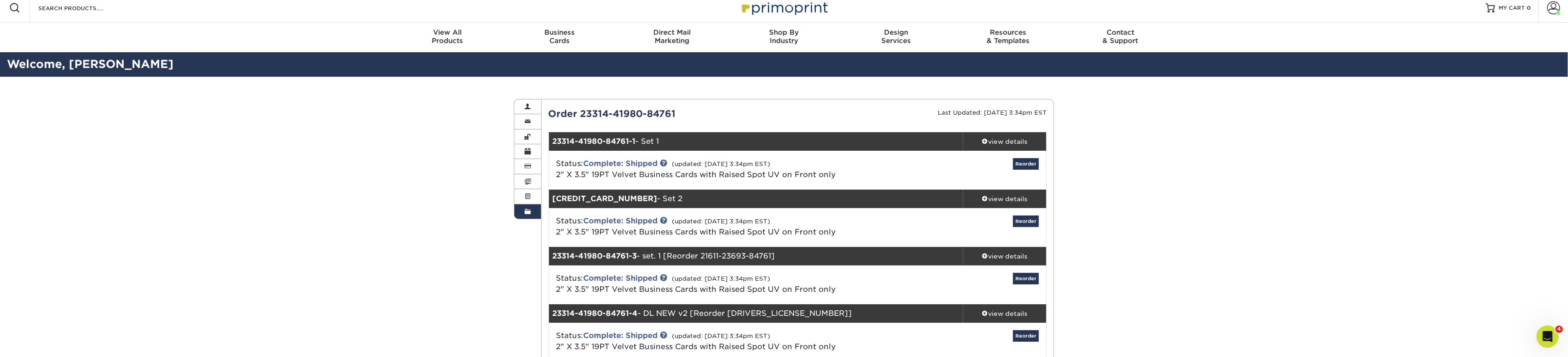
scroll to position [0, 0]
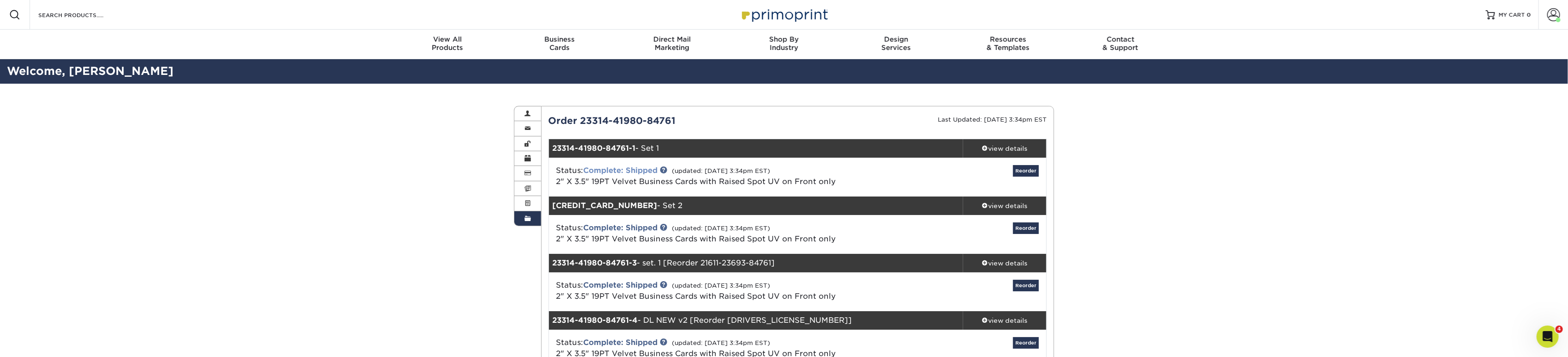
click at [637, 168] on link "Complete: Shipped" at bounding box center [621, 170] width 74 height 9
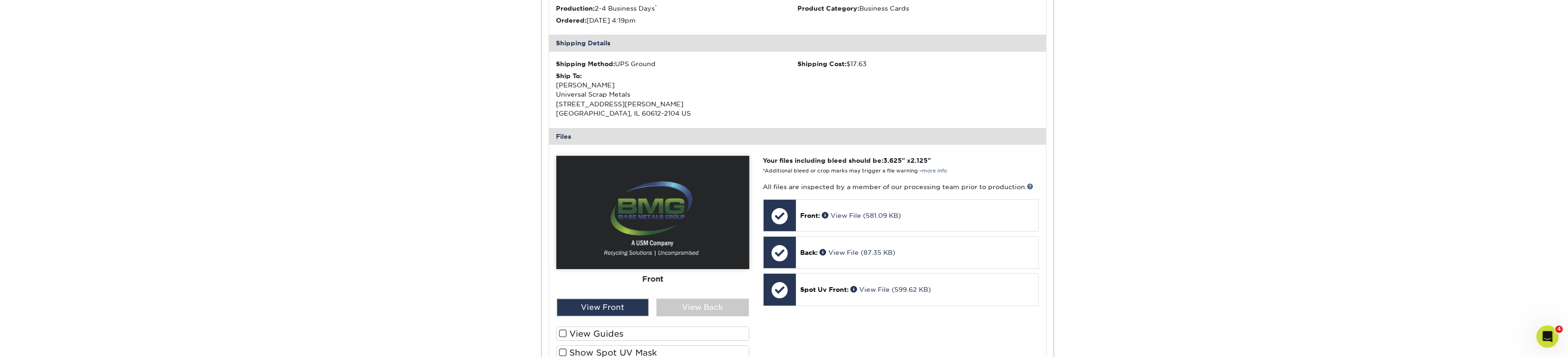
scroll to position [256, 0]
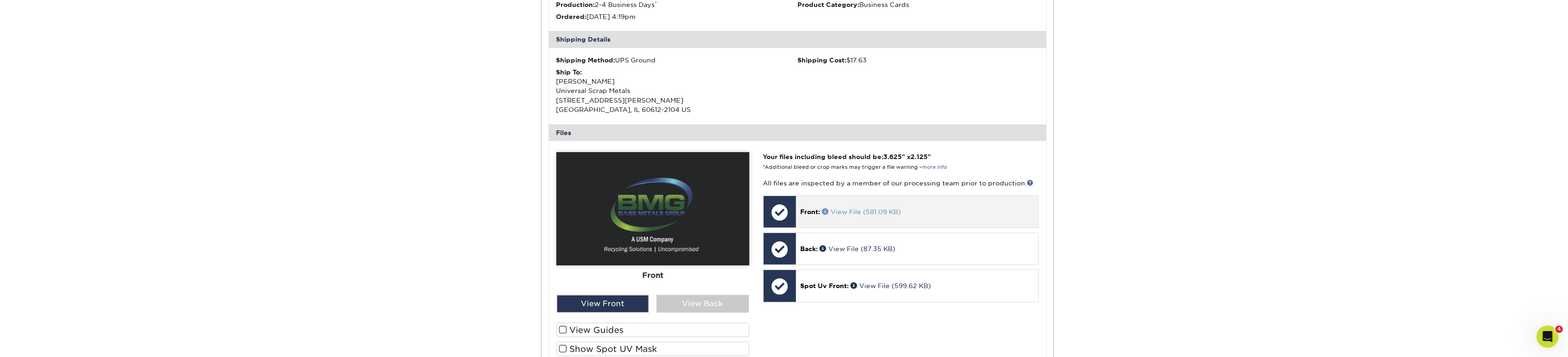
click at [883, 210] on link "View File (581.09 KB)" at bounding box center [862, 211] width 79 height 7
click at [863, 246] on link "View File (87.35 KB)" at bounding box center [858, 249] width 75 height 7
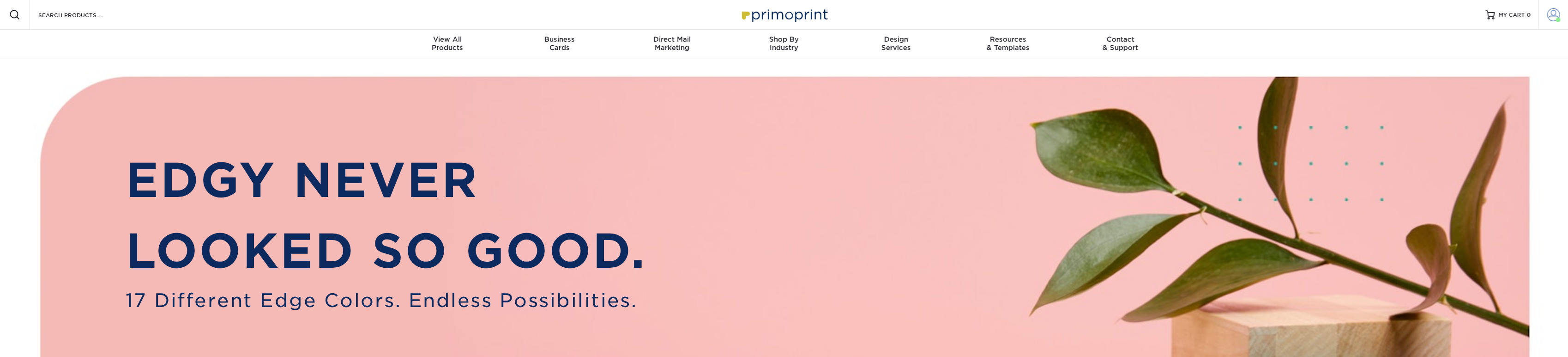
click at [1550, 19] on span at bounding box center [1553, 15] width 13 height 13
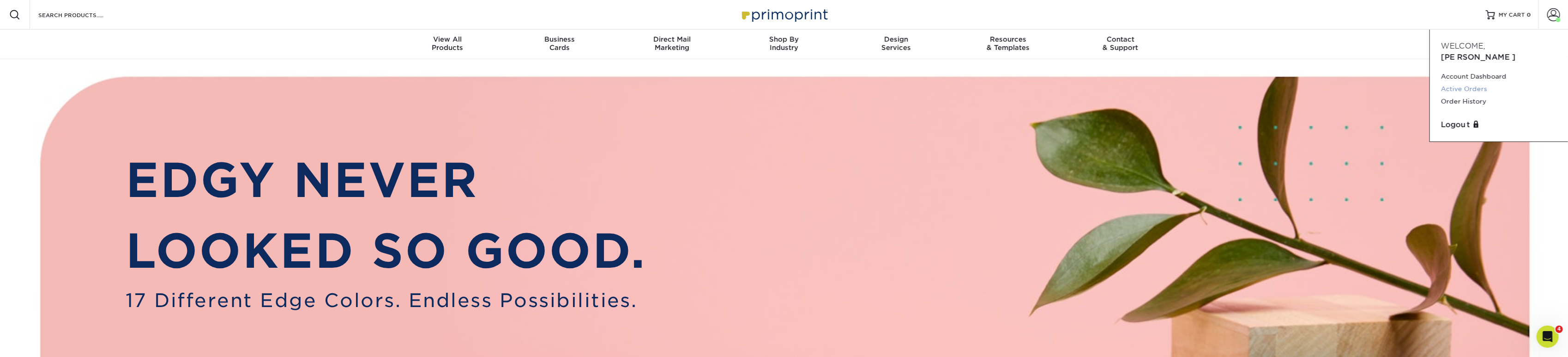
click at [1467, 83] on link "Active Orders" at bounding box center [1499, 89] width 116 height 12
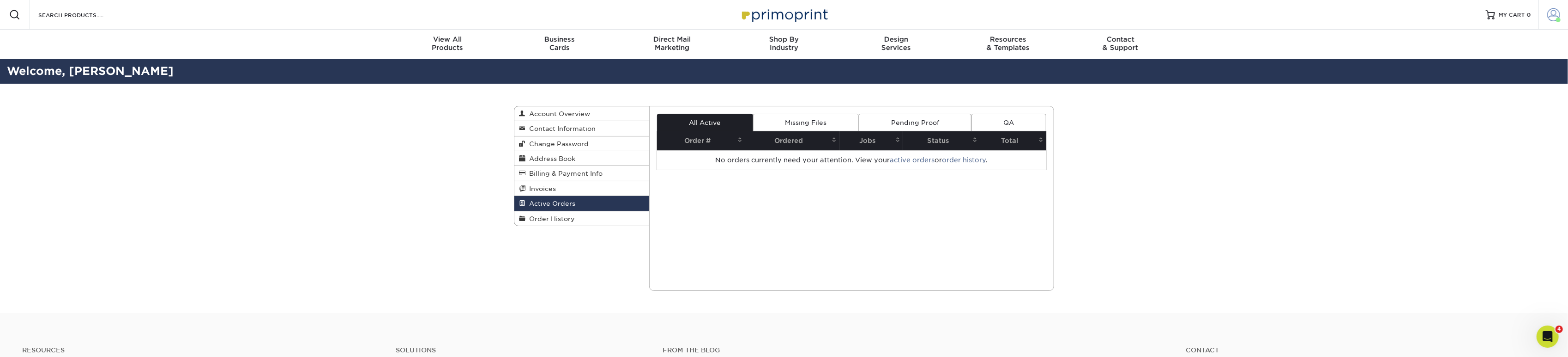
click at [1548, 16] on span at bounding box center [1553, 15] width 13 height 13
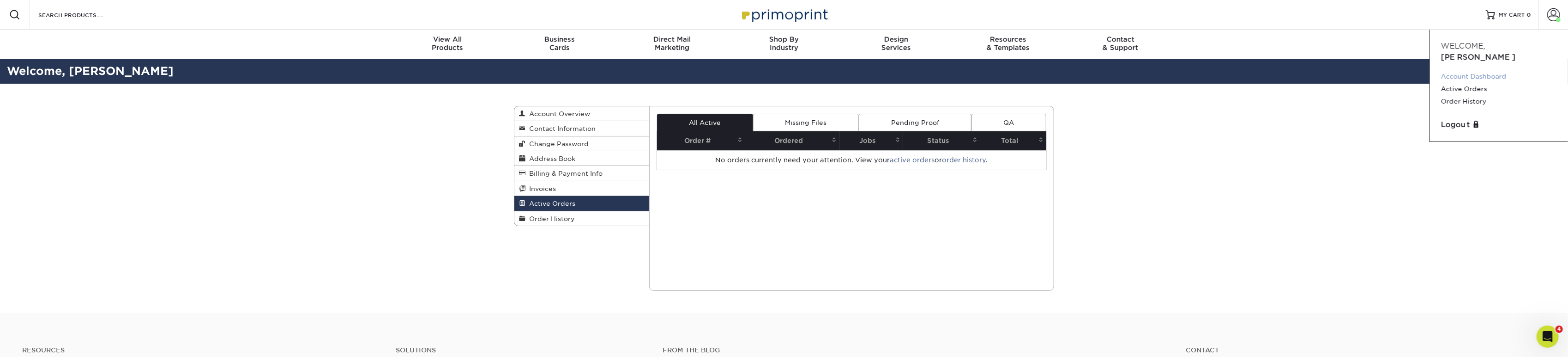
click at [1488, 70] on link "Account Dashboard" at bounding box center [1499, 76] width 116 height 12
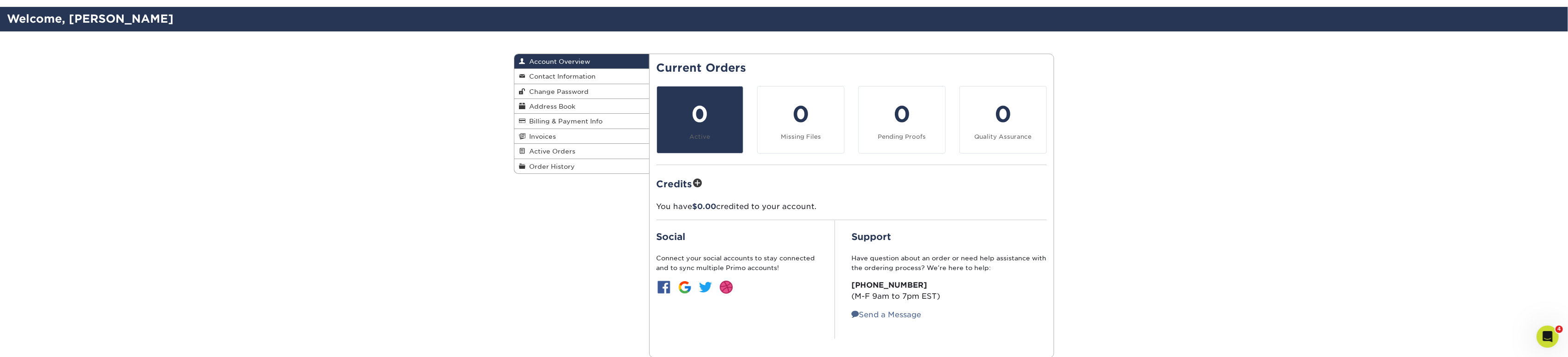
scroll to position [51, 0]
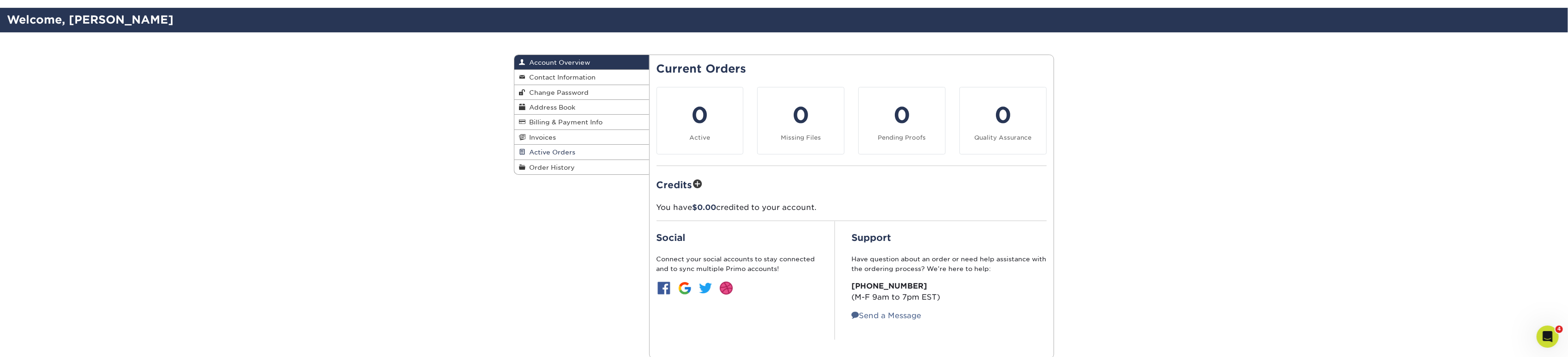
click at [548, 150] on span "Active Orders" at bounding box center [550, 152] width 50 height 7
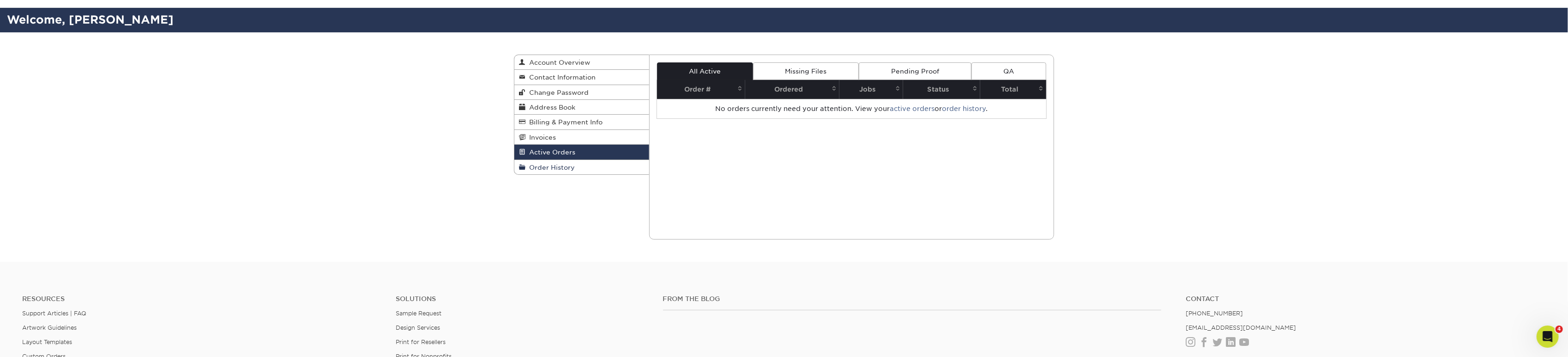
click at [542, 166] on span "Order History" at bounding box center [550, 168] width 49 height 7
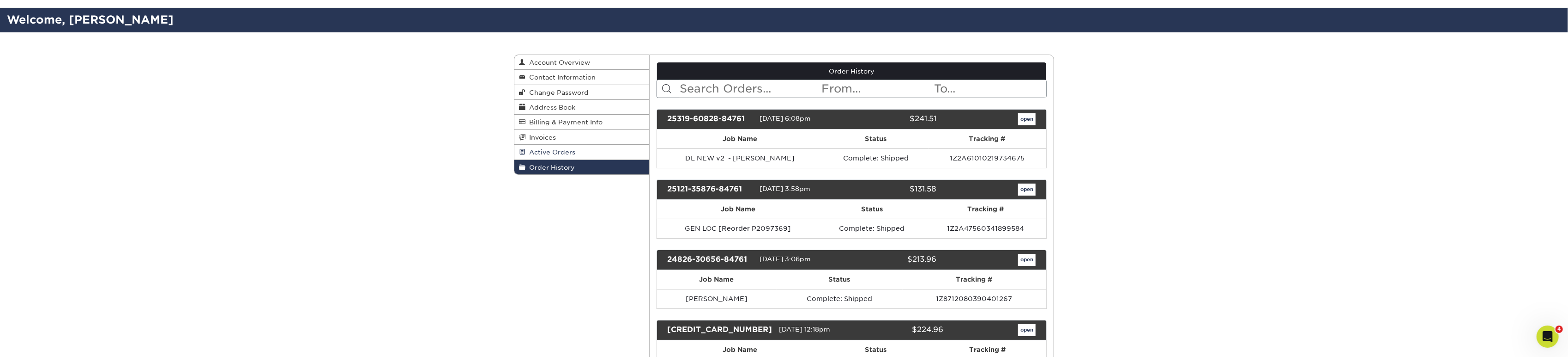
click at [546, 156] on link "Active Orders" at bounding box center [581, 152] width 135 height 15
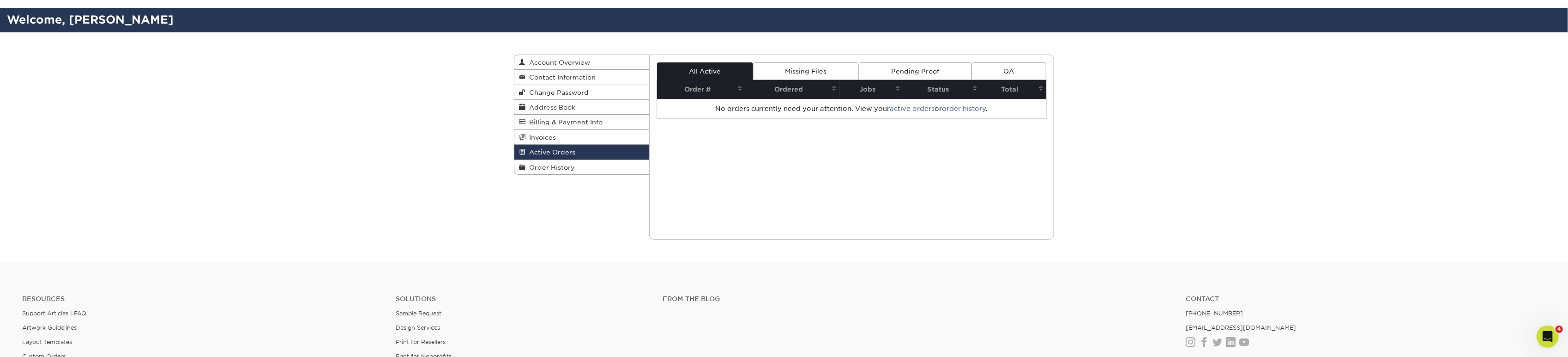
click at [841, 70] on link "Missing Files" at bounding box center [806, 71] width 106 height 18
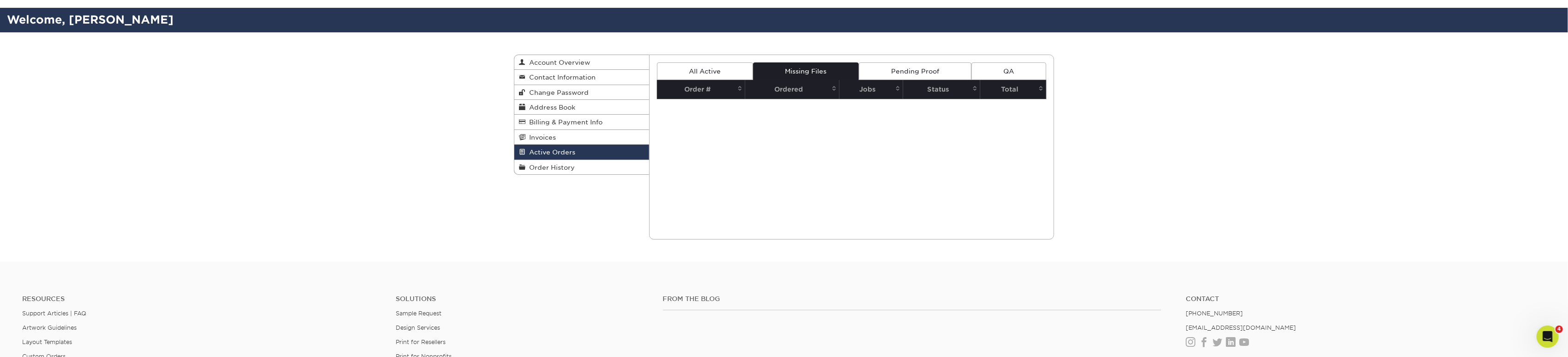
click at [909, 74] on link "Pending Proof" at bounding box center [915, 71] width 112 height 18
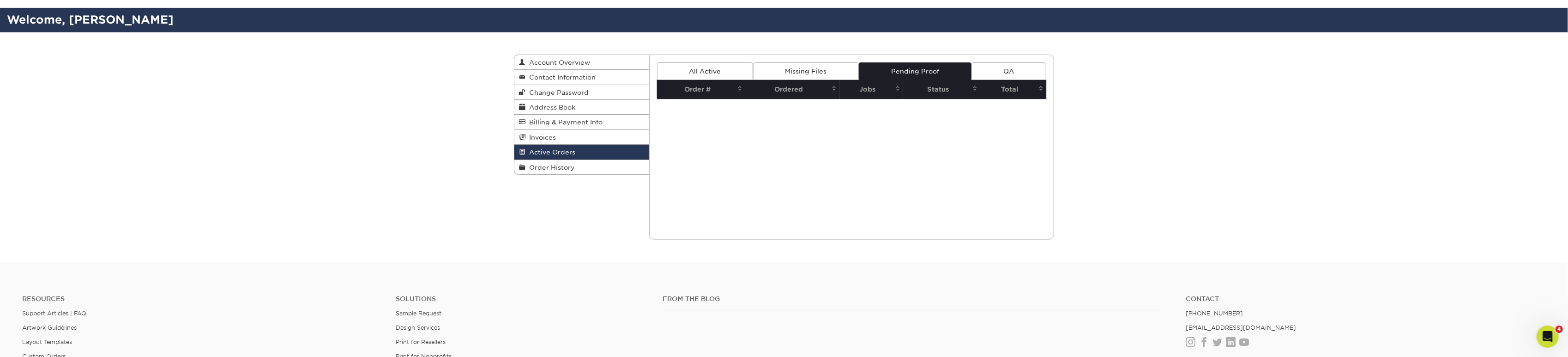
click at [1063, 71] on div "Active Orders Account Overview Contact Information Change Password Address Book…" at bounding box center [784, 147] width 1568 height 229
click at [1034, 74] on link "QA" at bounding box center [1009, 71] width 75 height 18
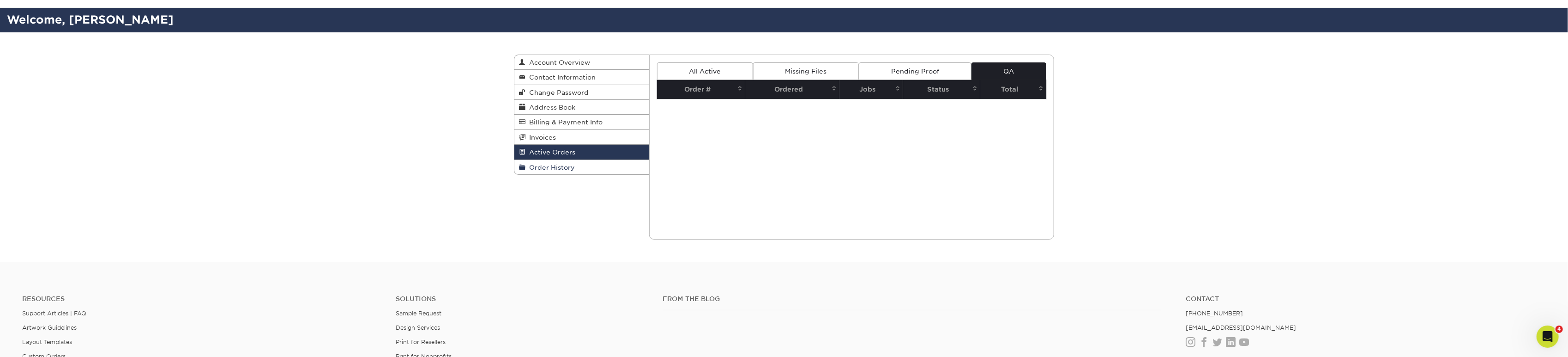
click at [589, 164] on link "Order History" at bounding box center [581, 167] width 135 height 15
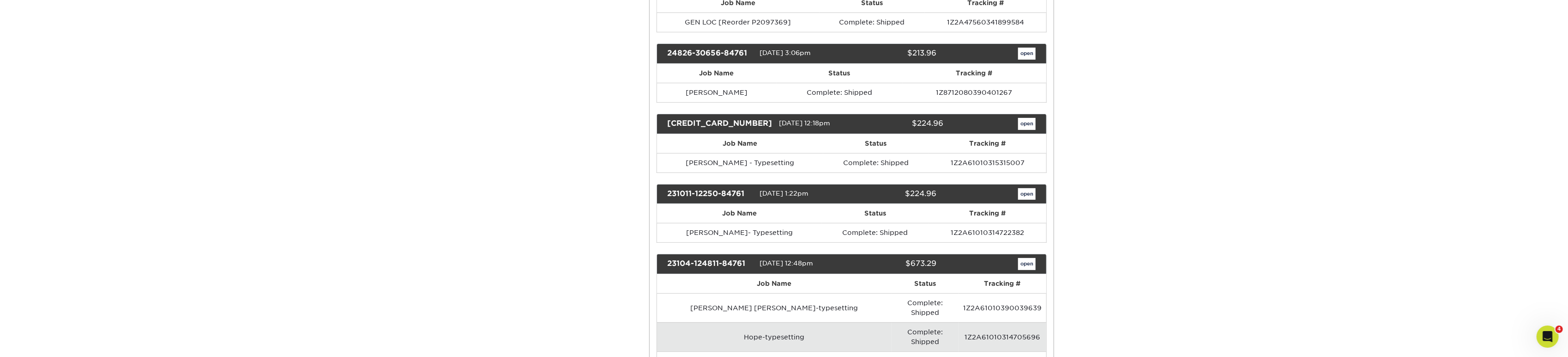
scroll to position [308, 0]
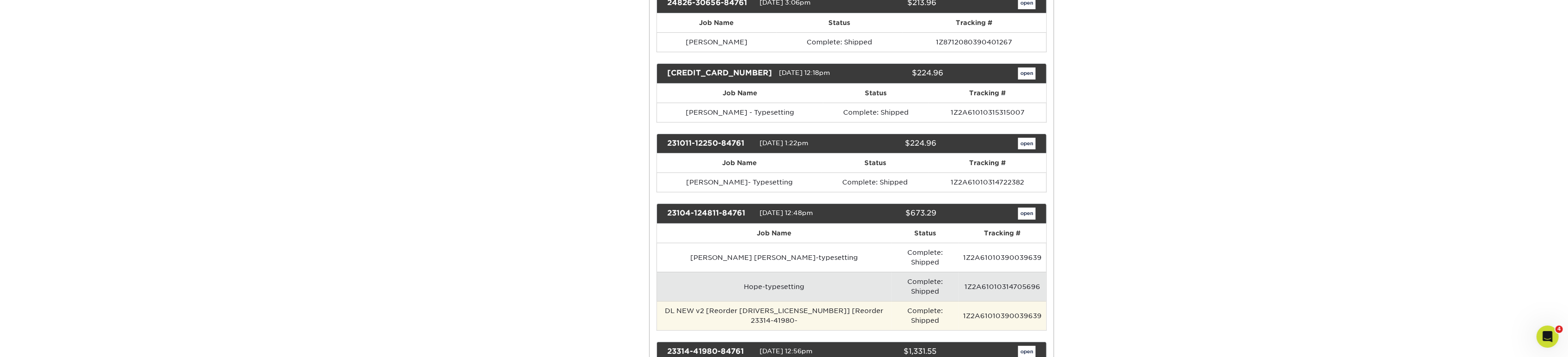
click at [917, 301] on td "Complete: Shipped" at bounding box center [925, 316] width 67 height 29
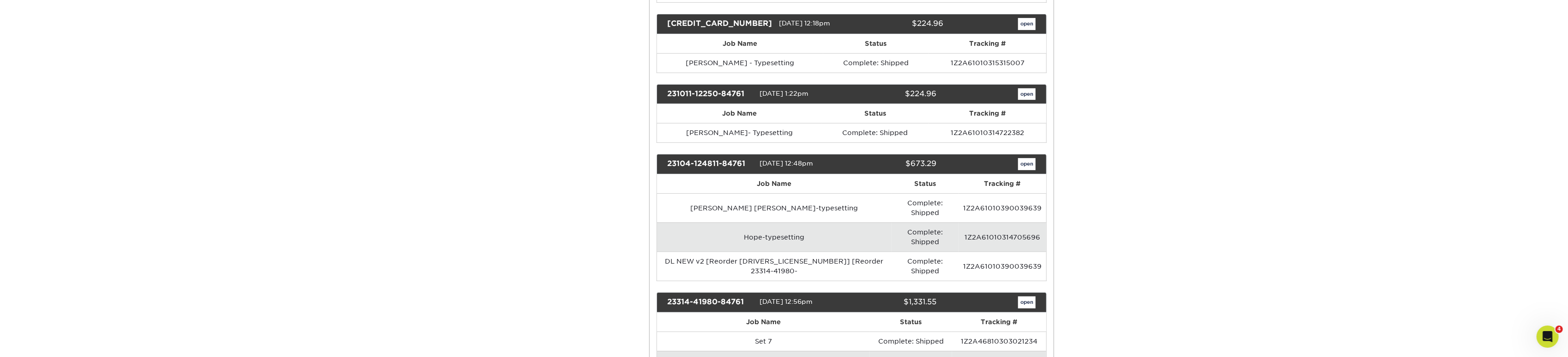
scroll to position [359, 0]
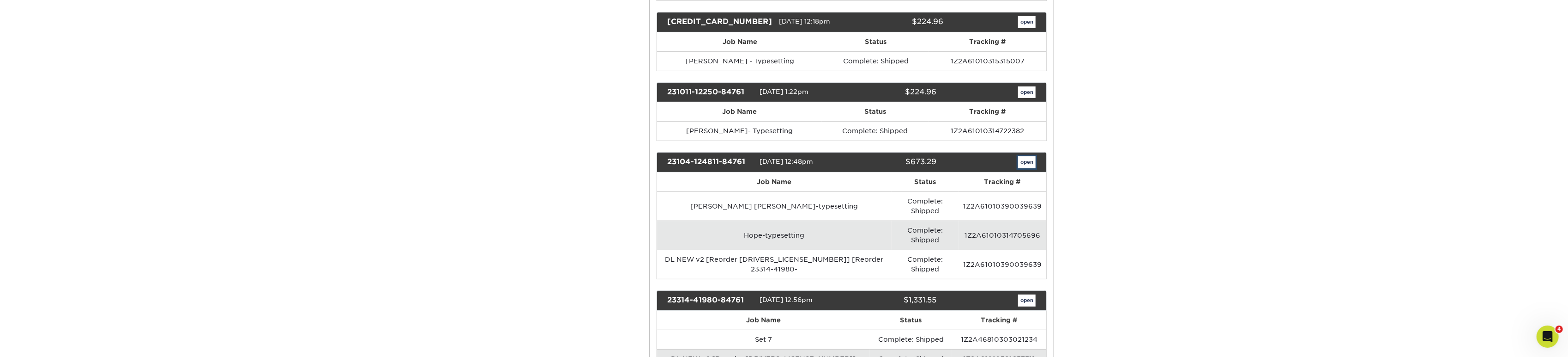
click at [1029, 160] on link "open" at bounding box center [1027, 162] width 18 height 12
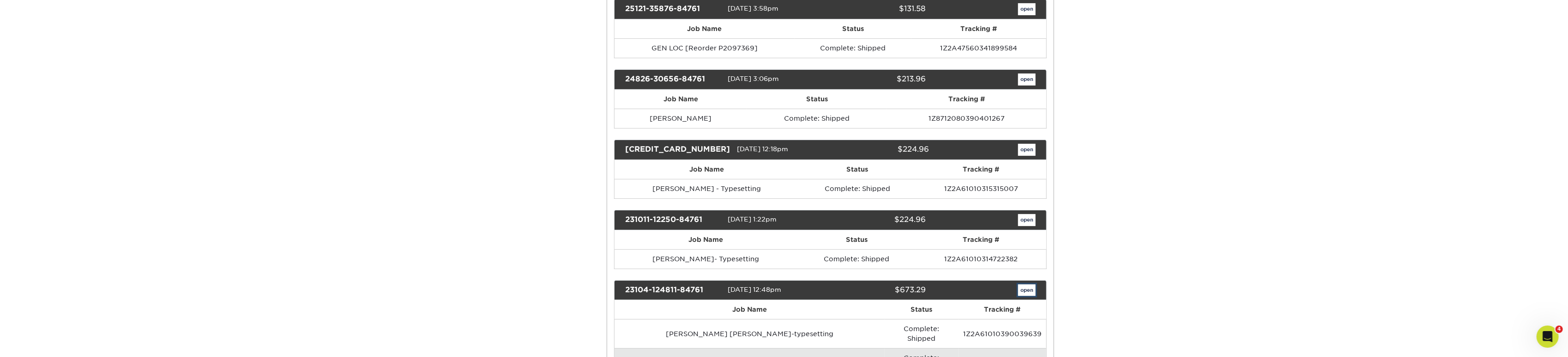
scroll to position [0, 0]
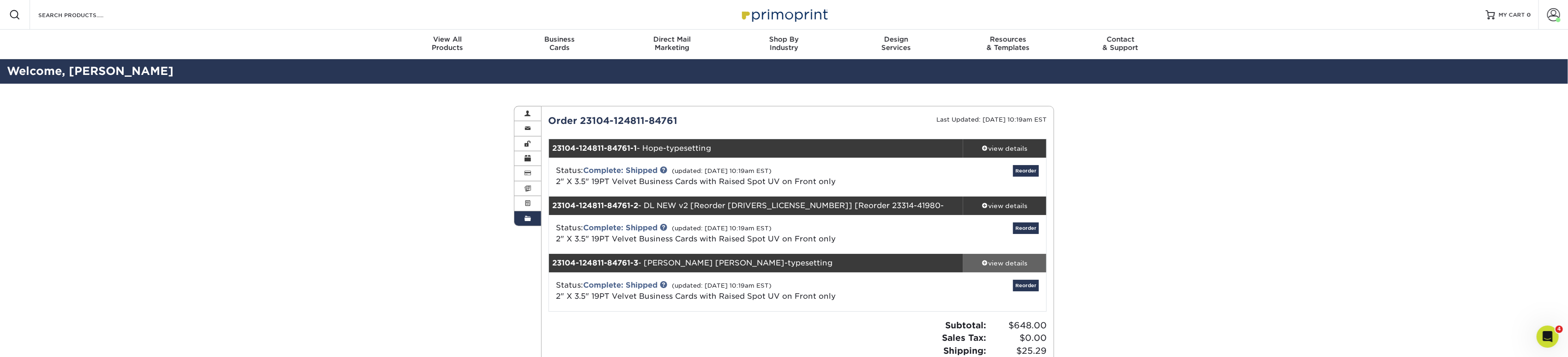
click at [1008, 263] on div "view details" at bounding box center [1004, 263] width 83 height 9
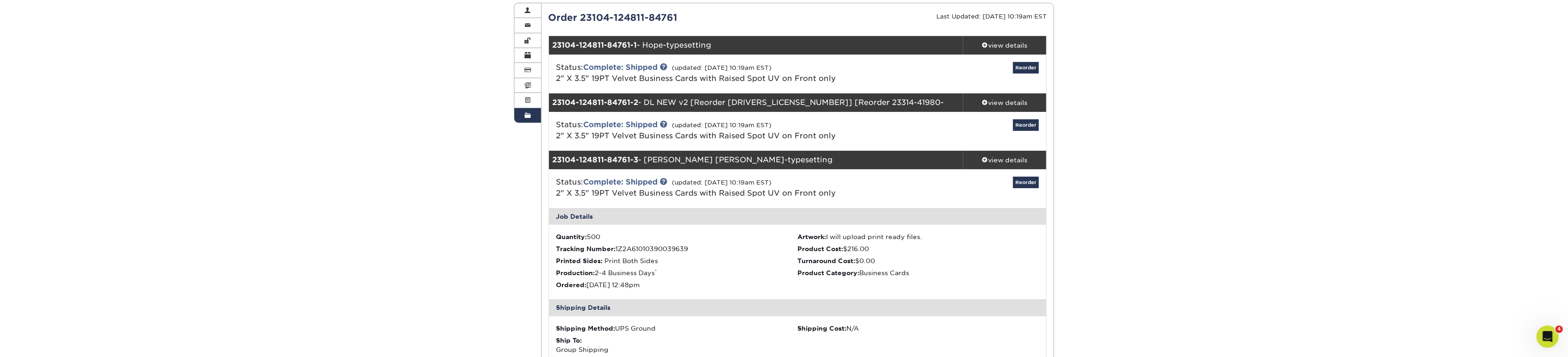
scroll to position [102, 0]
click at [1009, 99] on div "view details" at bounding box center [1004, 103] width 83 height 9
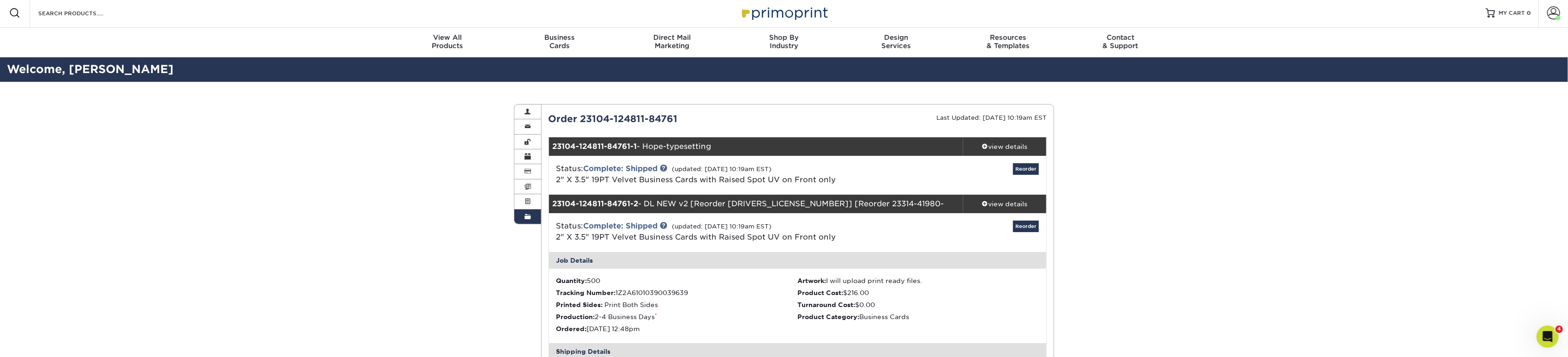
scroll to position [0, 0]
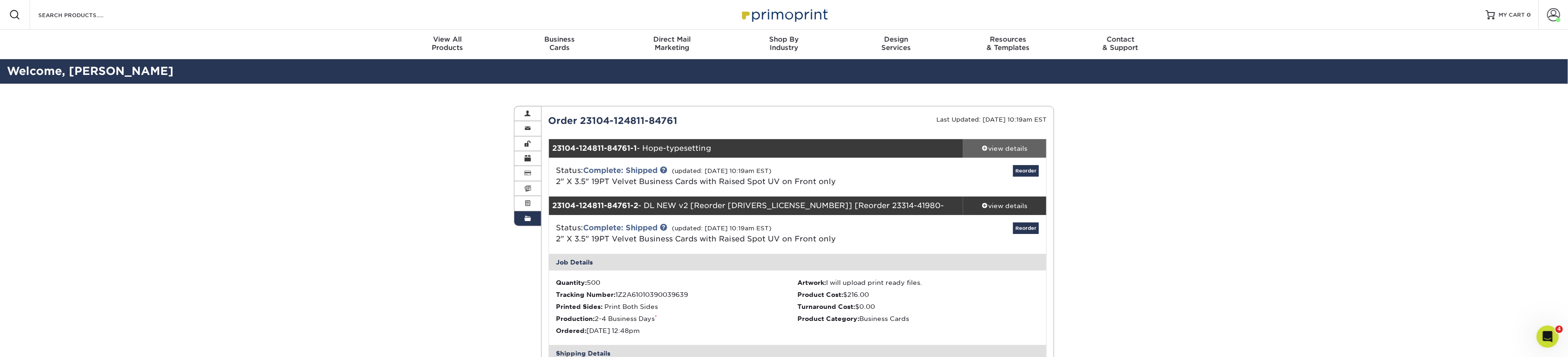
click at [999, 149] on div "view details" at bounding box center [1004, 148] width 83 height 9
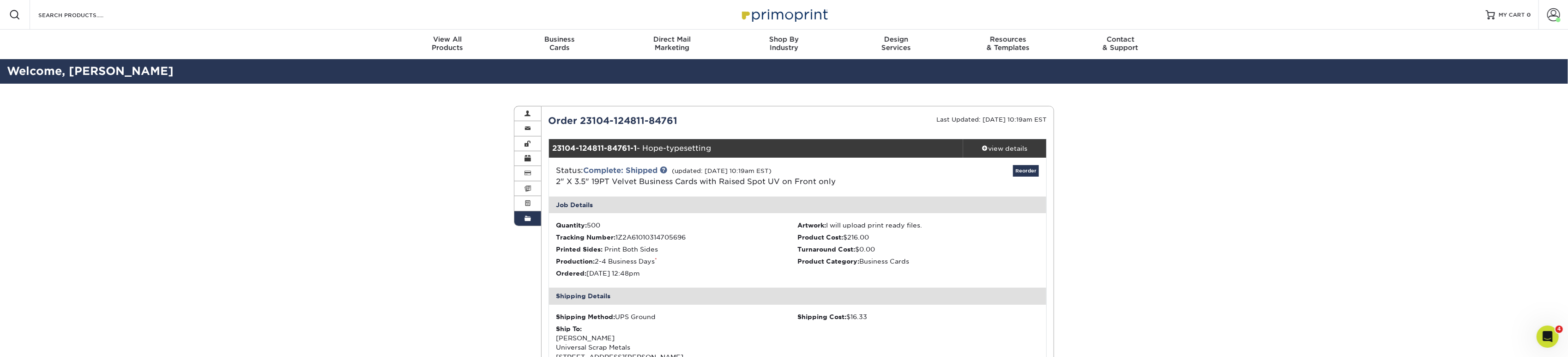
scroll to position [51, 0]
click at [536, 112] on link "Account Overview" at bounding box center [528, 113] width 27 height 15
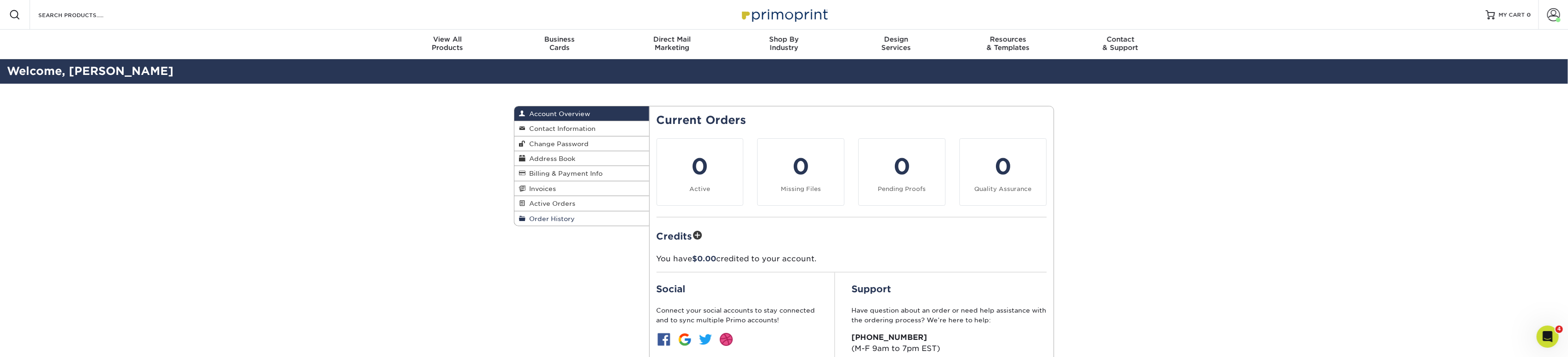
click at [556, 217] on span "Order History" at bounding box center [550, 219] width 49 height 7
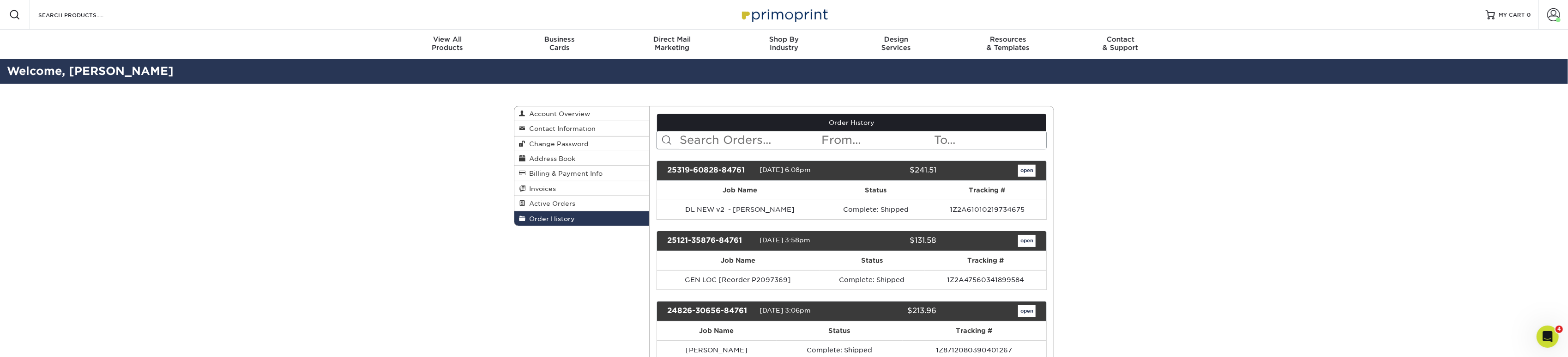
click at [704, 144] on input "text" at bounding box center [750, 140] width 142 height 18
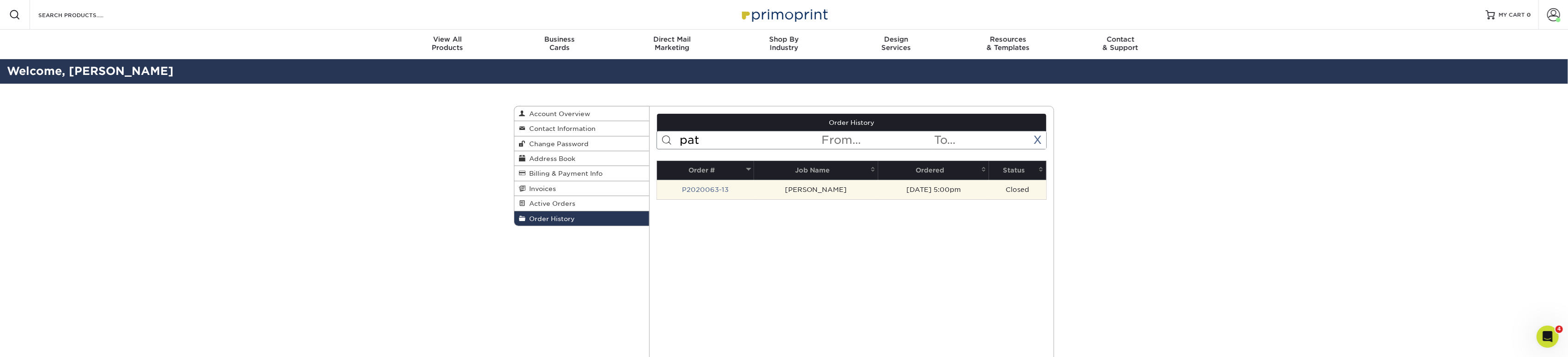
click at [796, 194] on td "[PERSON_NAME]" at bounding box center [816, 189] width 124 height 19
click at [794, 191] on td "[PERSON_NAME]" at bounding box center [816, 189] width 124 height 19
click at [716, 192] on link "P2020063-13" at bounding box center [705, 189] width 47 height 7
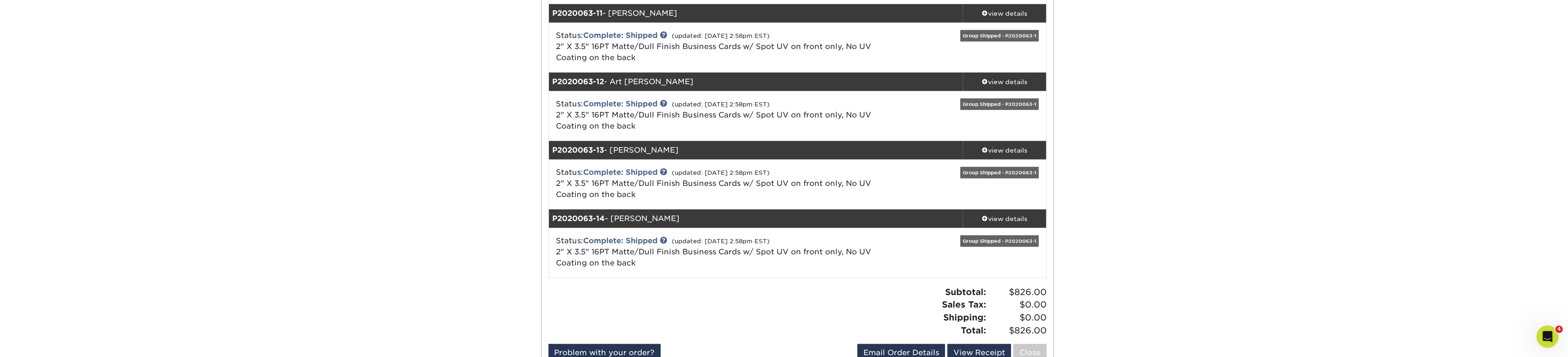
scroll to position [821, 0]
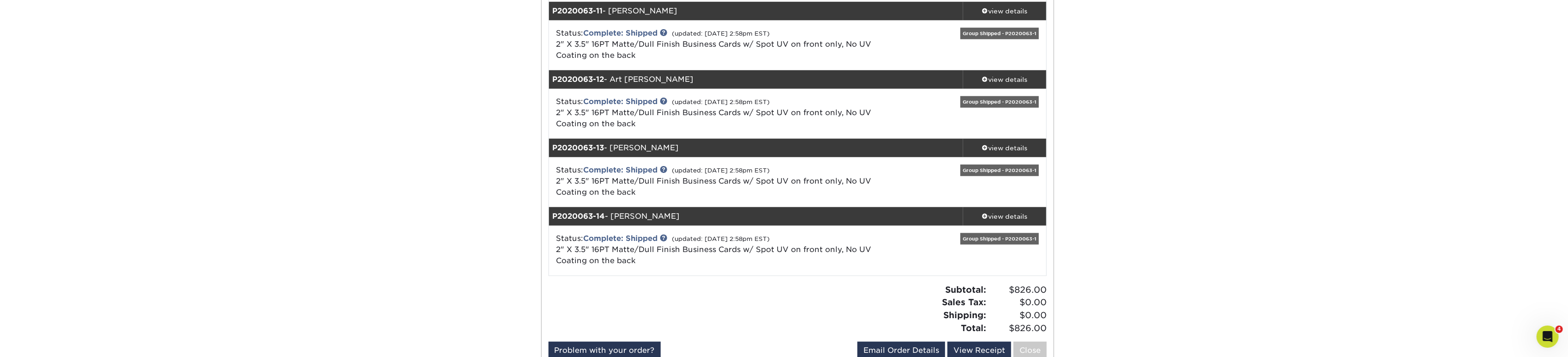
click at [634, 164] on div "Status: Complete: Shipped (updated: [DATE] 2:58pm EST) 2" X 3.5" 16PT Matte/Dul…" at bounding box center [715, 181] width 331 height 34
click at [634, 168] on link "Complete: Shipped" at bounding box center [621, 170] width 74 height 9
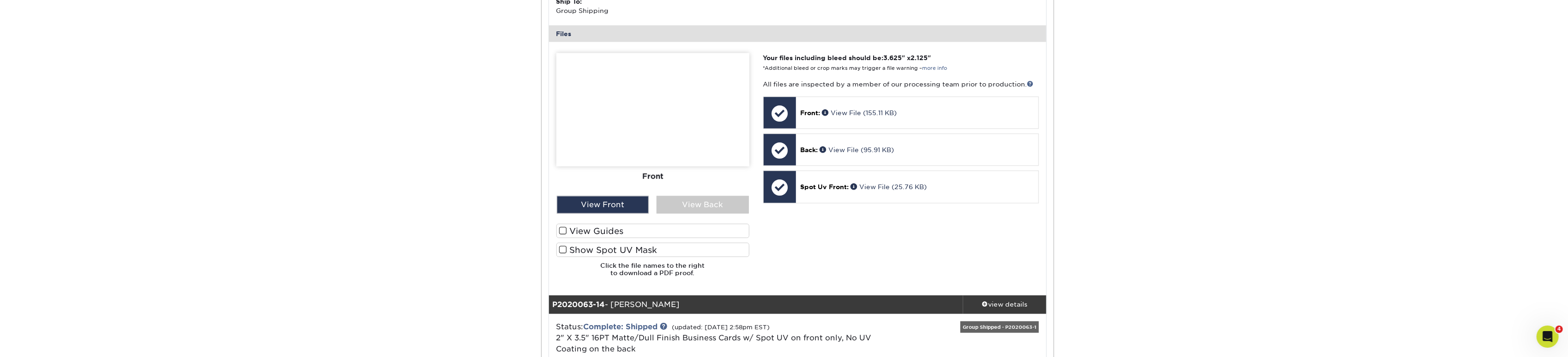
scroll to position [1181, 0]
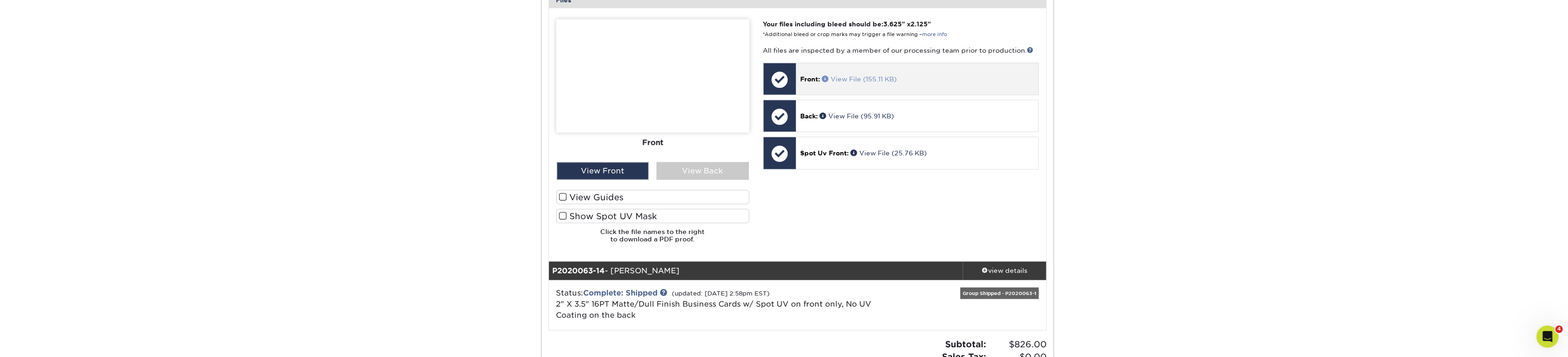
click at [863, 76] on link "View File (155.11 KB)" at bounding box center [859, 79] width 75 height 7
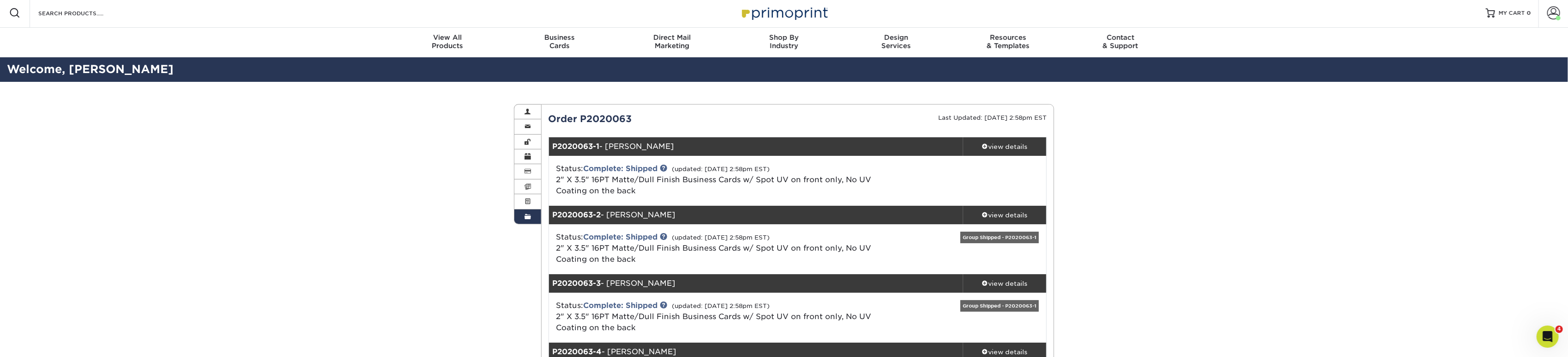
scroll to position [0, 0]
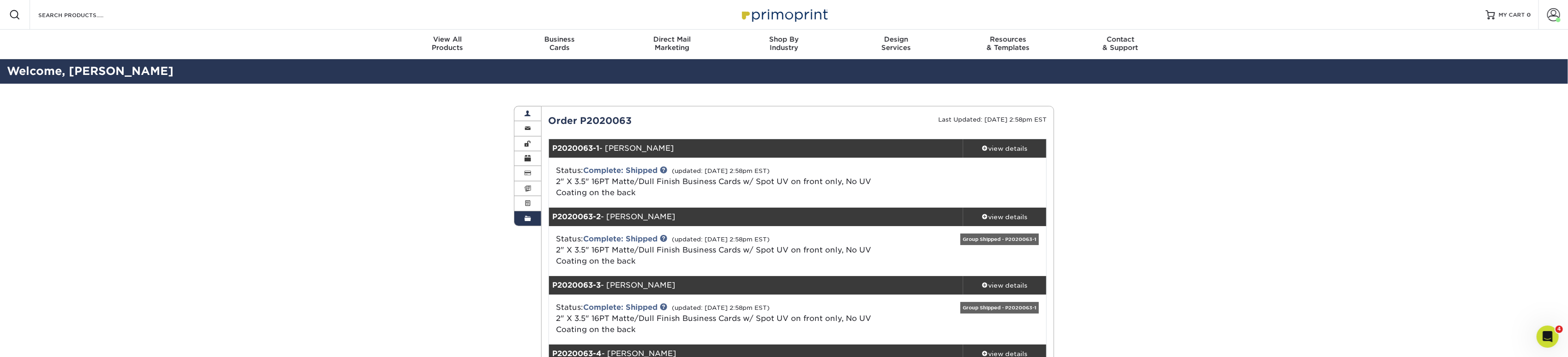
click at [530, 114] on span at bounding box center [528, 114] width 7 height 7
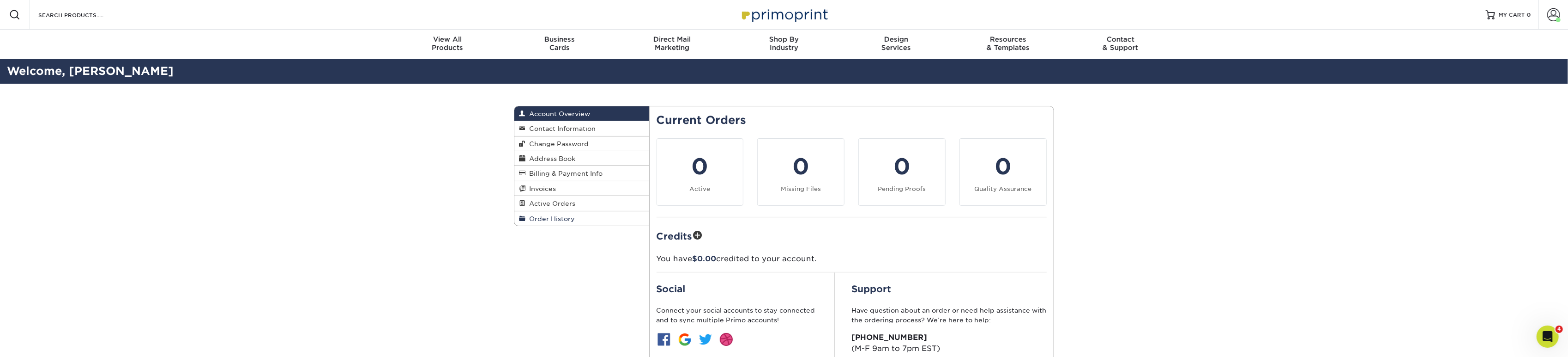
click at [558, 217] on span "Order History" at bounding box center [550, 219] width 49 height 7
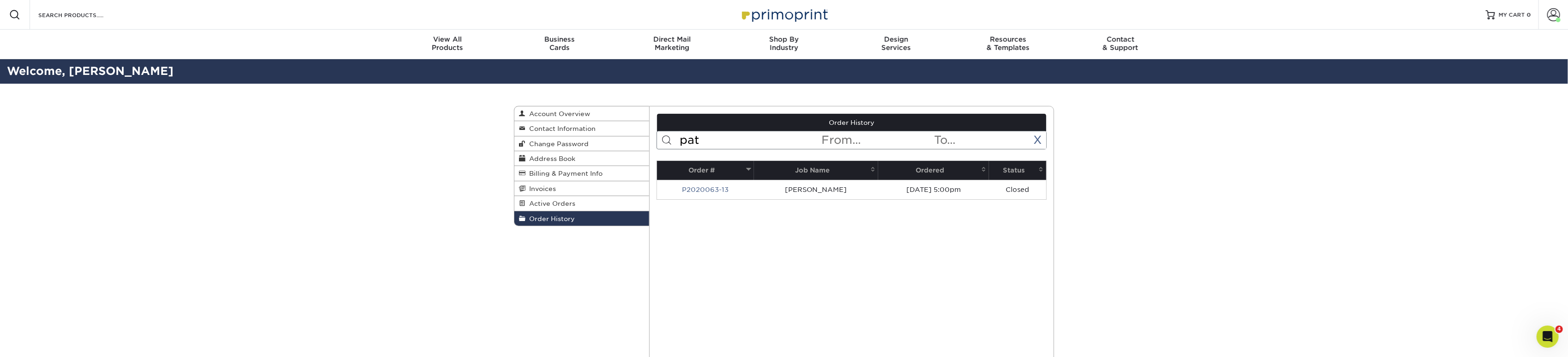
click at [680, 140] on input "pat" at bounding box center [750, 140] width 142 height 18
drag, startPoint x: 716, startPoint y: 142, endPoint x: 641, endPoint y: 143, distance: 75.0
click at [641, 106] on div "Order History Account Overview Contact Information Change Password Address Book…" at bounding box center [783, 106] width 540 height 0
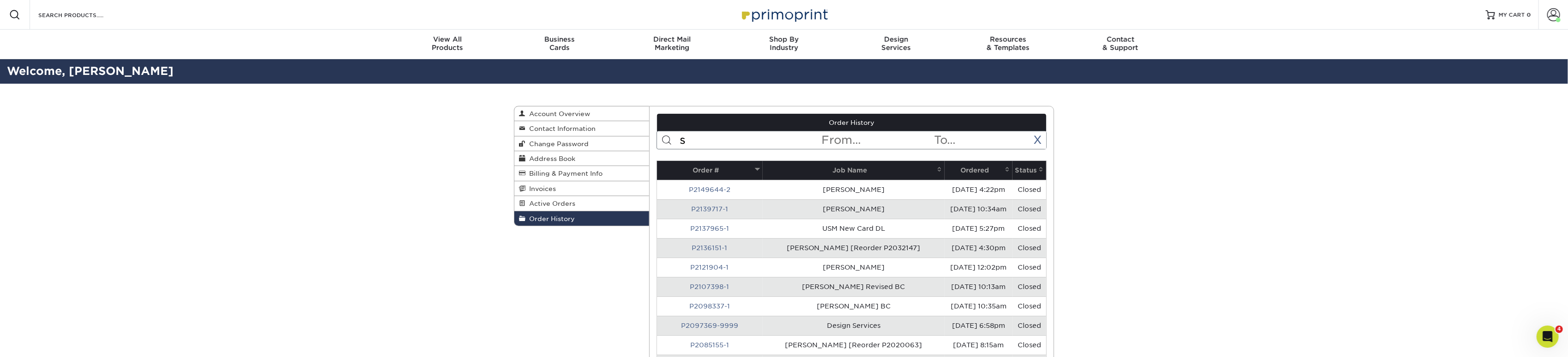
drag, startPoint x: 690, startPoint y: 141, endPoint x: 665, endPoint y: 141, distance: 25.0
click at [665, 141] on form "s < Prev Next > [DATE] Sun Mon Tue Wed Thu Fri Sat 1 2 3 4 5 6 7 8 9 10 11 12 1…" at bounding box center [852, 140] width 391 height 18
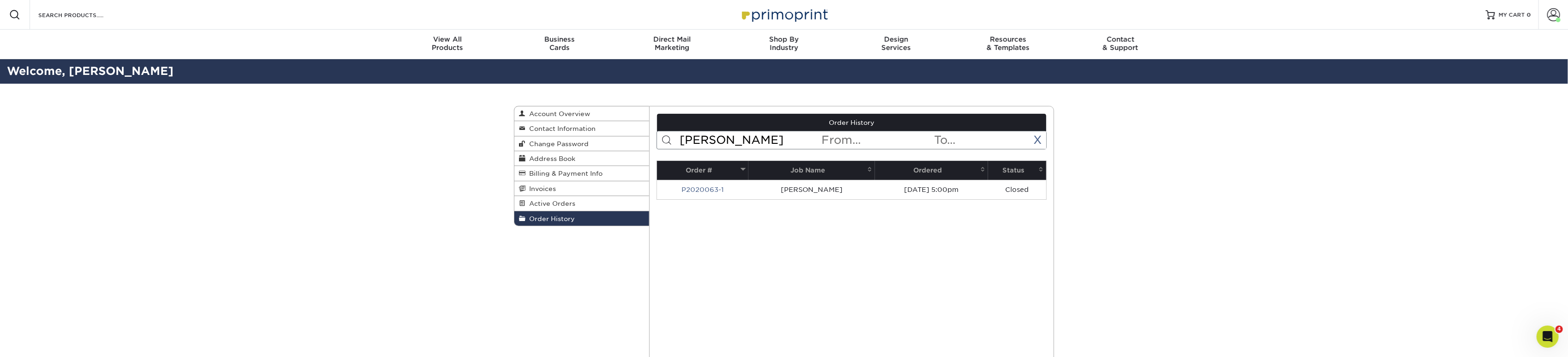
drag, startPoint x: 708, startPoint y: 139, endPoint x: 657, endPoint y: 136, distance: 51.1
click at [657, 136] on form "[PERSON_NAME] < Prev Next > [DATE] Sun Mon Tue Wed Thu Fri Sat 1 2 3 4 5 6 7 8 …" at bounding box center [852, 140] width 391 height 18
drag, startPoint x: 710, startPoint y: 141, endPoint x: 656, endPoint y: 136, distance: 54.2
type input "grant"
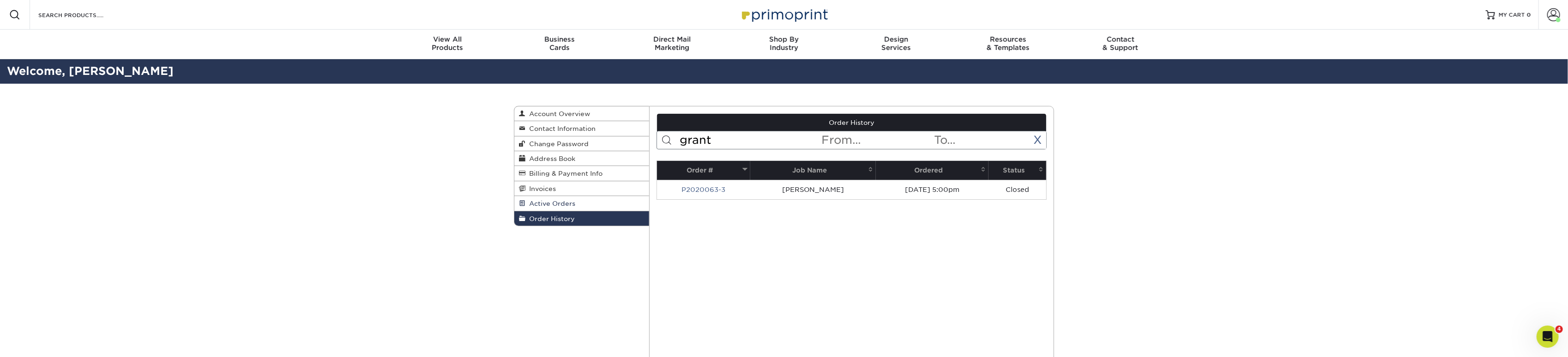
drag, startPoint x: 559, startPoint y: 213, endPoint x: 558, endPoint y: 206, distance: 7.1
click at [559, 211] on link "Order History" at bounding box center [581, 219] width 135 height 15
click at [556, 203] on span "Active Orders" at bounding box center [550, 203] width 50 height 7
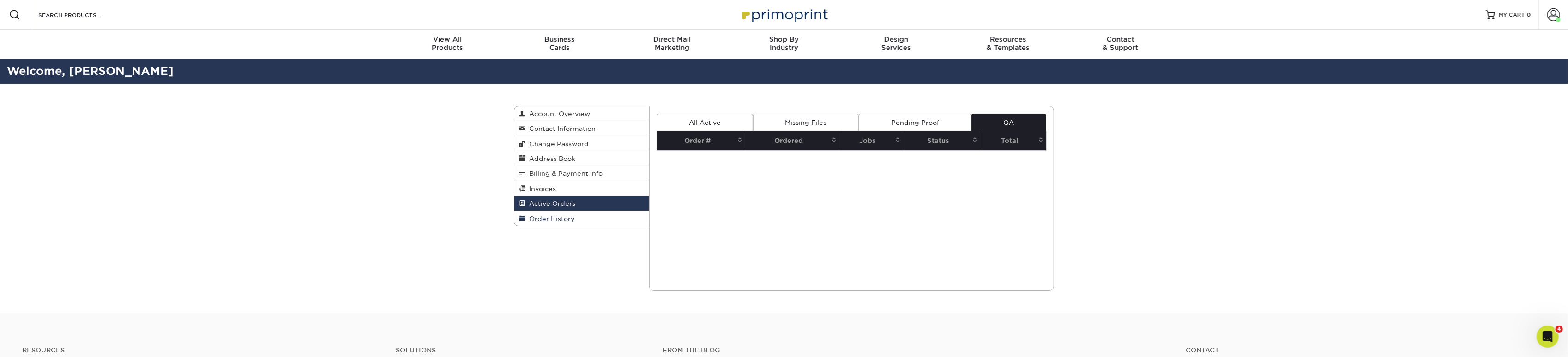
click at [561, 217] on span "Order History" at bounding box center [550, 219] width 49 height 7
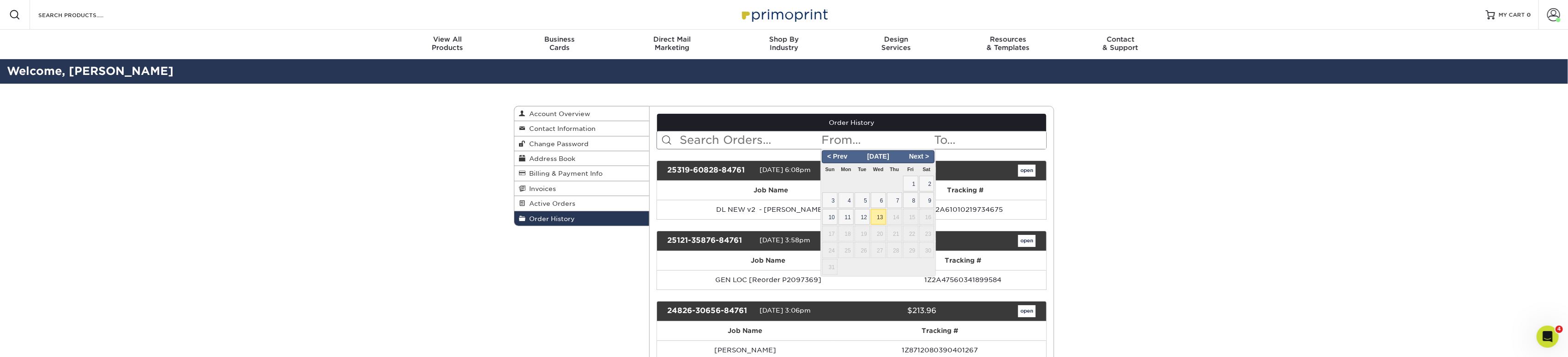
click at [726, 141] on input "text" at bounding box center [750, 140] width 142 height 18
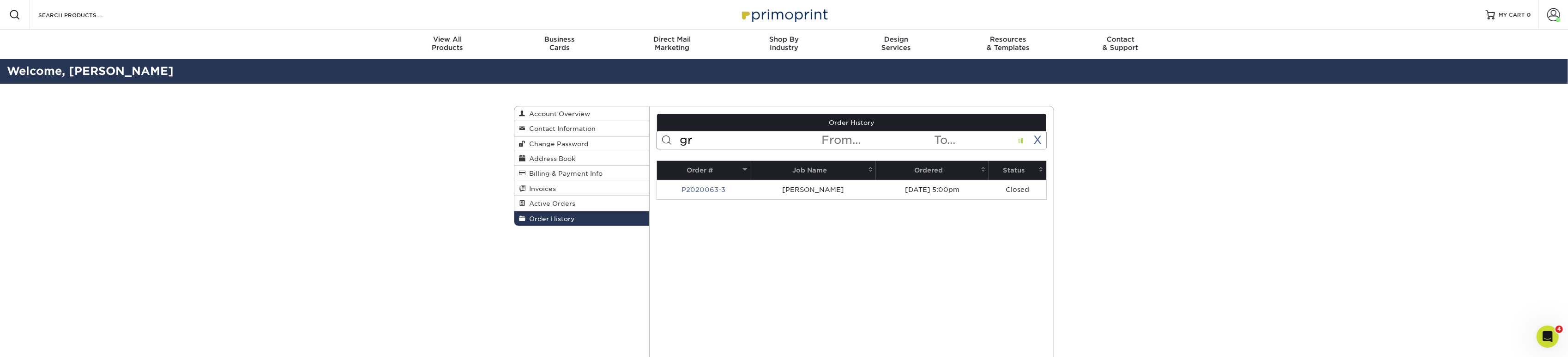
type input "g"
type input "h"
type input "m"
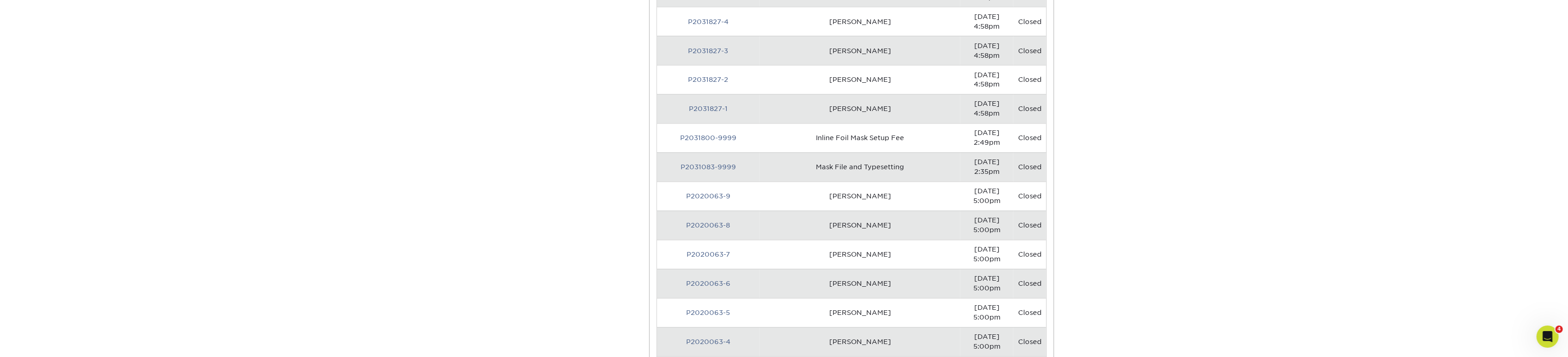
scroll to position [1694, 0]
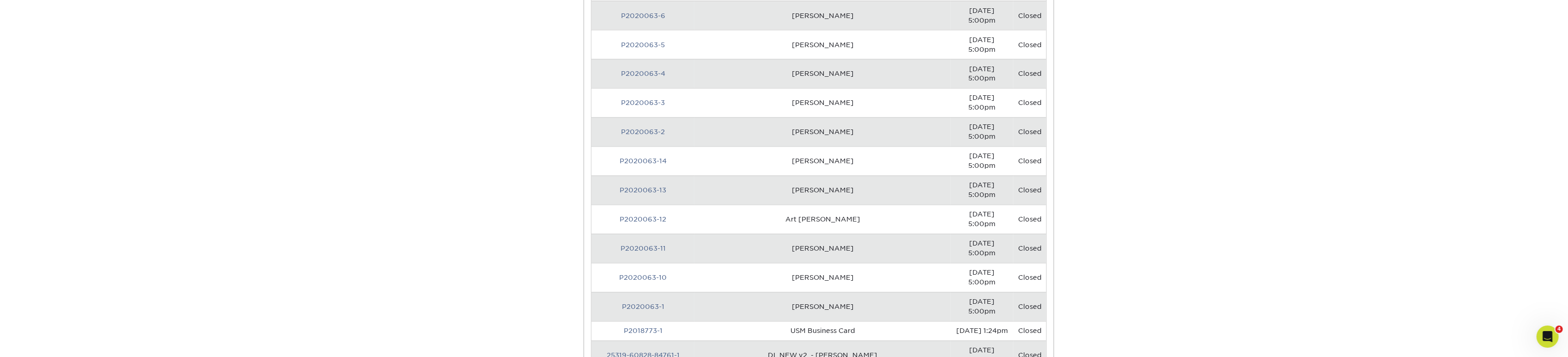
scroll to position [0, 0]
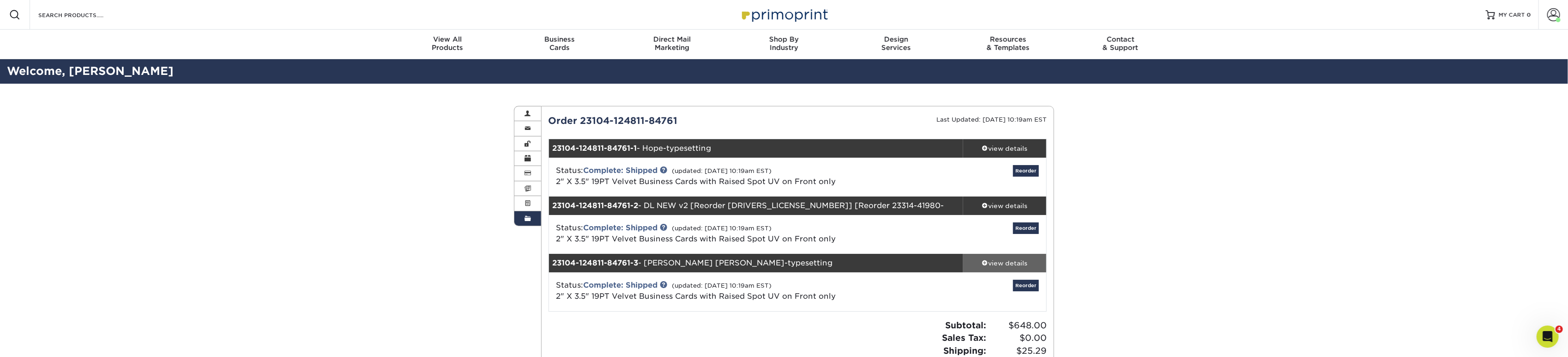
click at [1007, 264] on div "view details" at bounding box center [1004, 263] width 83 height 9
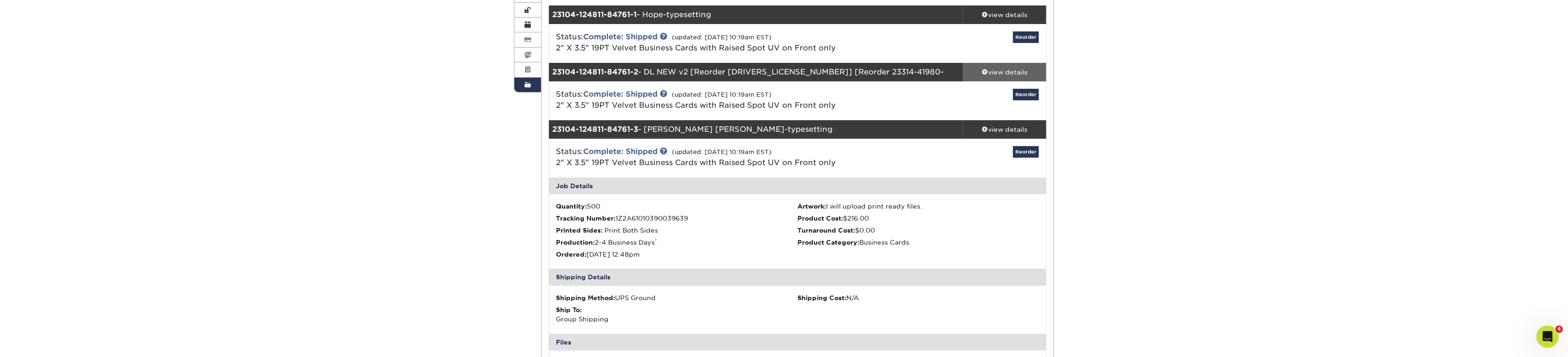
scroll to position [102, 0]
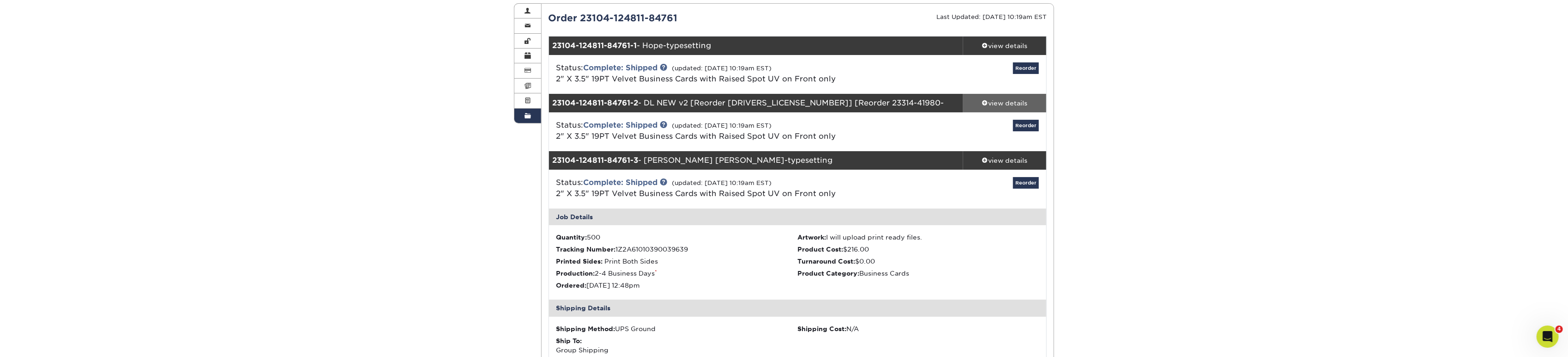
click at [990, 106] on div "view details" at bounding box center [1004, 103] width 83 height 9
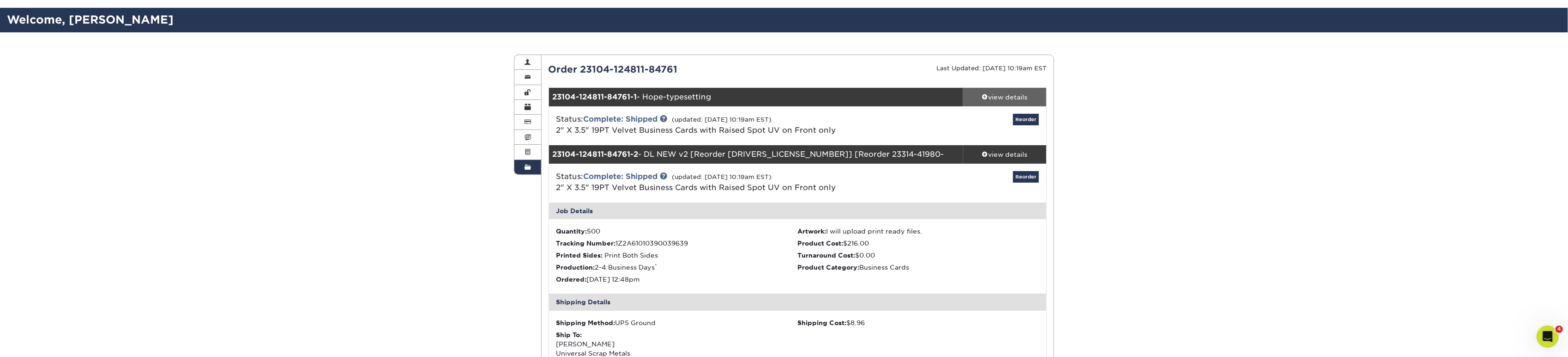
click at [989, 93] on div "view details" at bounding box center [1004, 97] width 83 height 9
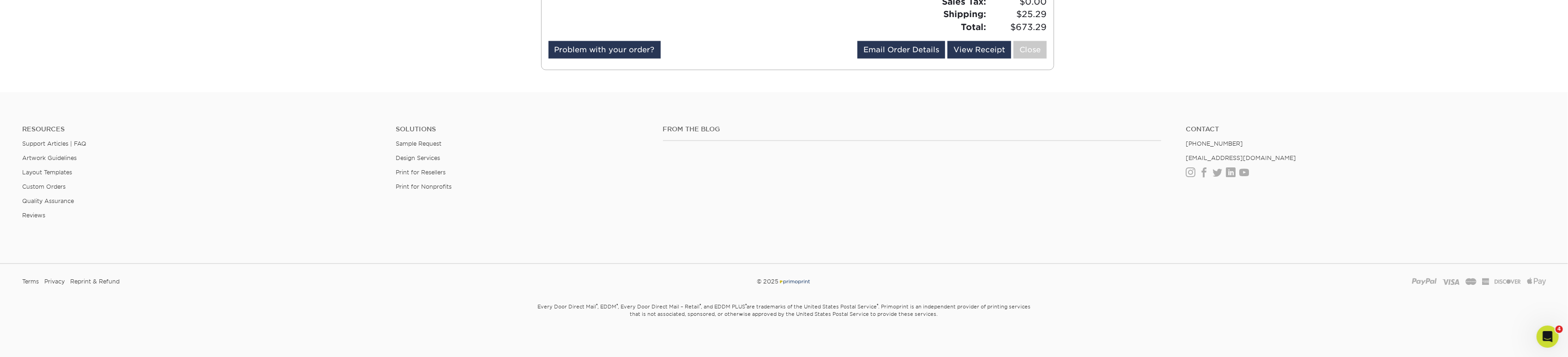
scroll to position [1675, 0]
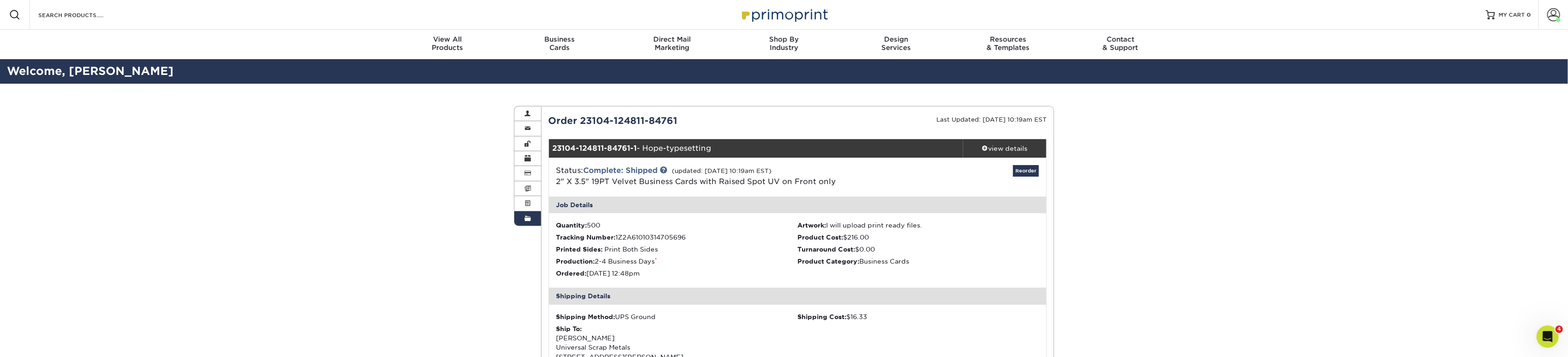
click at [642, 11] on div "Resources Menu Search Products Account [PERSON_NAME] Account Dashboard Active O…" at bounding box center [784, 15] width 1568 height 30
